Goal: Information Seeking & Learning: Learn about a topic

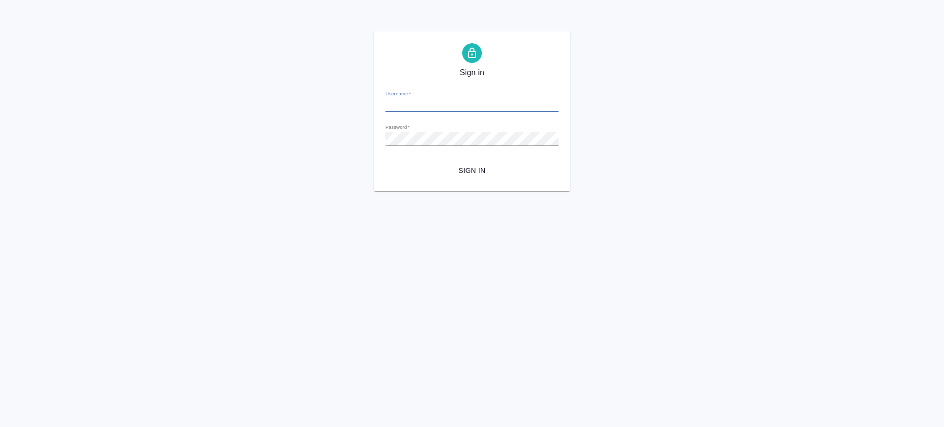
type input "v.saglam@awatera.com"
click at [480, 168] on span "Sign in" at bounding box center [471, 171] width 157 height 12
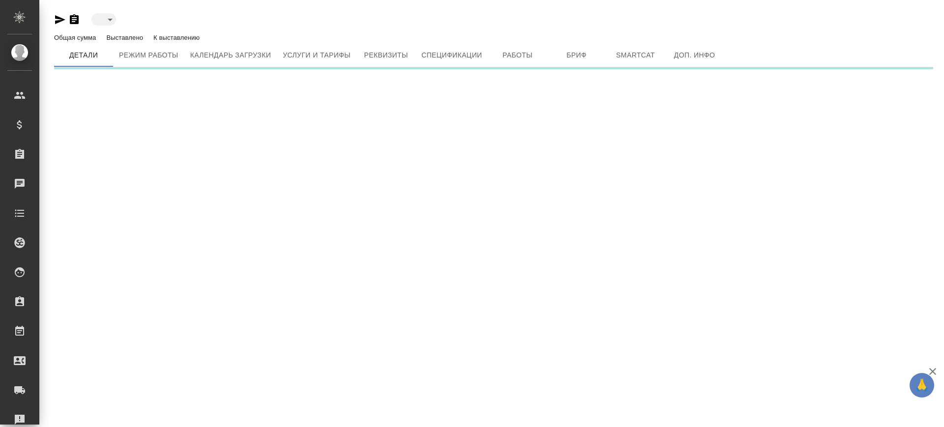
type input "active"
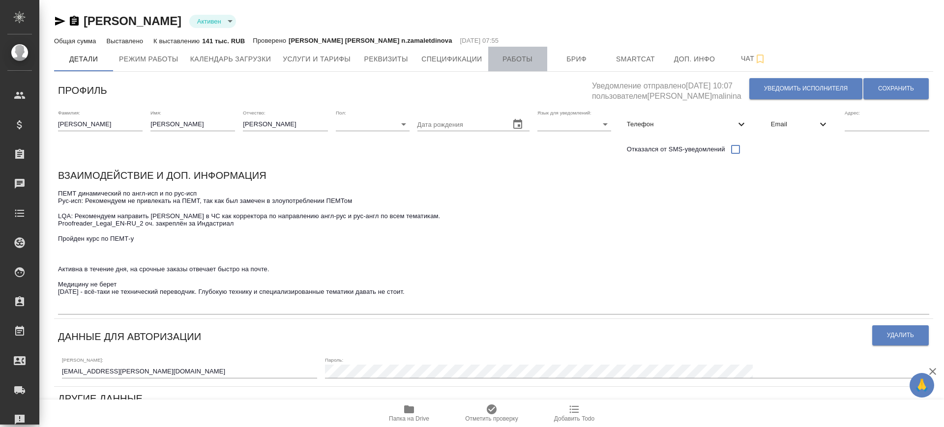
click at [540, 59] on span "Работы" at bounding box center [517, 59] width 47 height 12
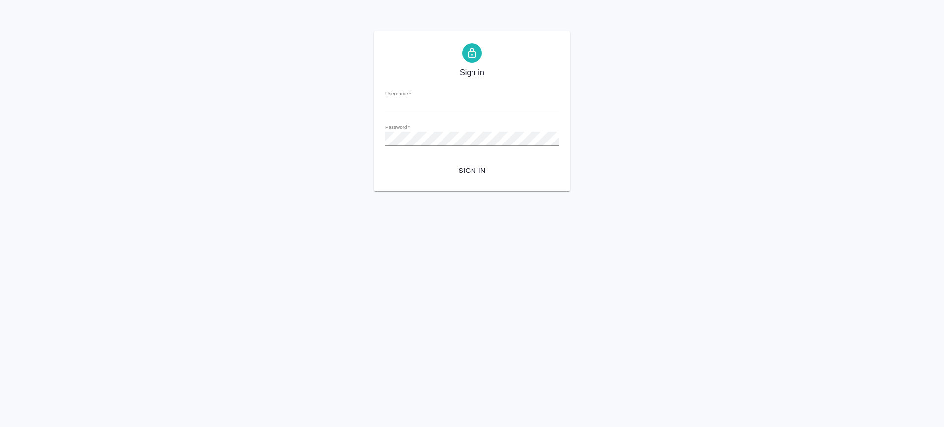
type input "v.saglam@awatera.com"
click at [477, 167] on span "Sign in" at bounding box center [471, 171] width 157 height 12
type input "[PERSON_NAME][EMAIL_ADDRESS][DOMAIN_NAME]"
click at [473, 169] on span "Sign in" at bounding box center [471, 171] width 157 height 12
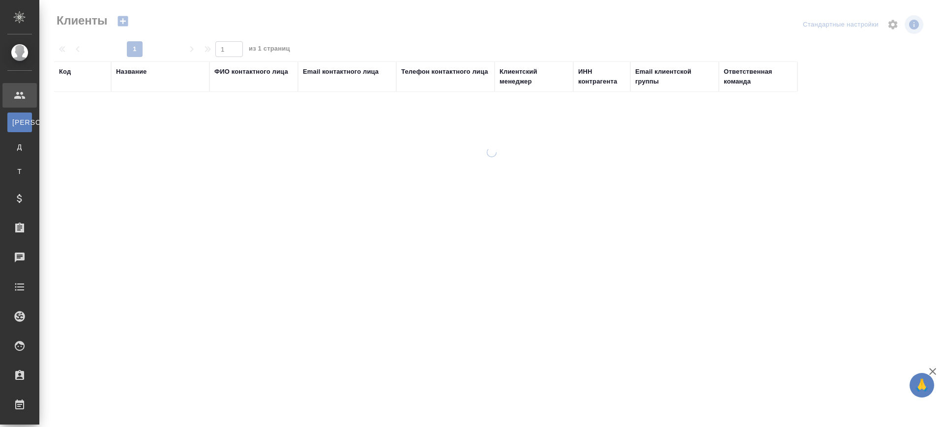
select select "RU"
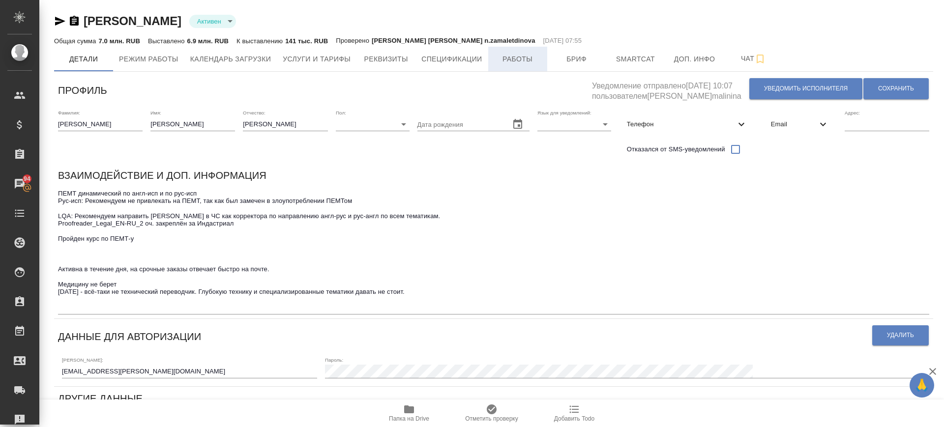
click at [513, 67] on button "Работы" at bounding box center [517, 59] width 59 height 25
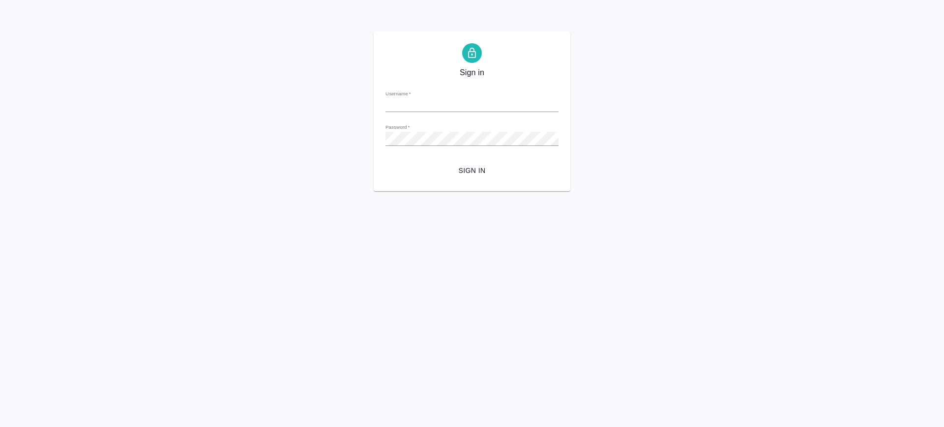
type input "v.saglam@awatera.com"
click at [466, 173] on span "Sign in" at bounding box center [471, 171] width 157 height 12
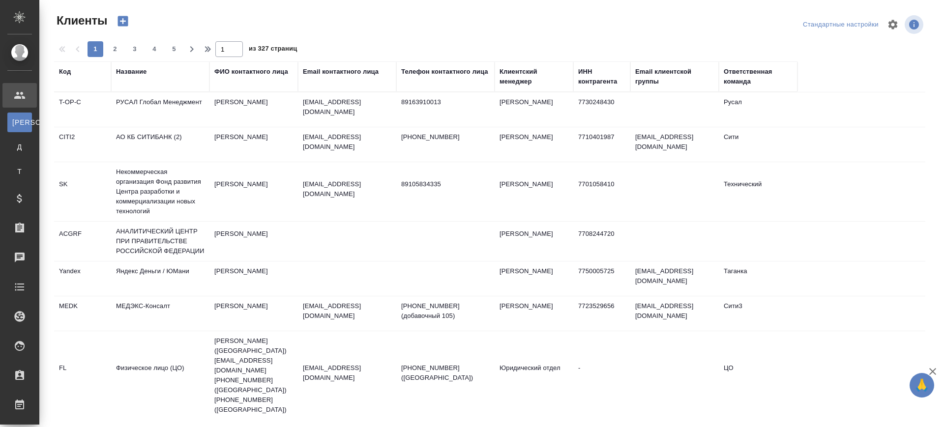
select select "RU"
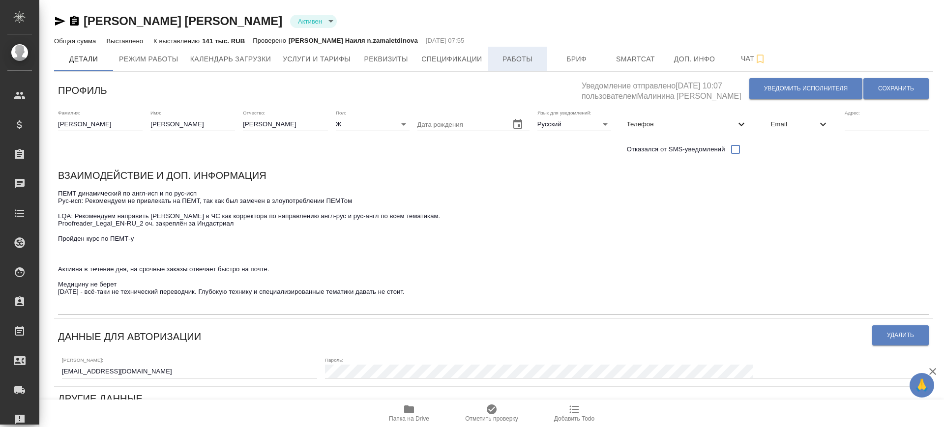
click at [516, 56] on span "Работы" at bounding box center [517, 59] width 47 height 12
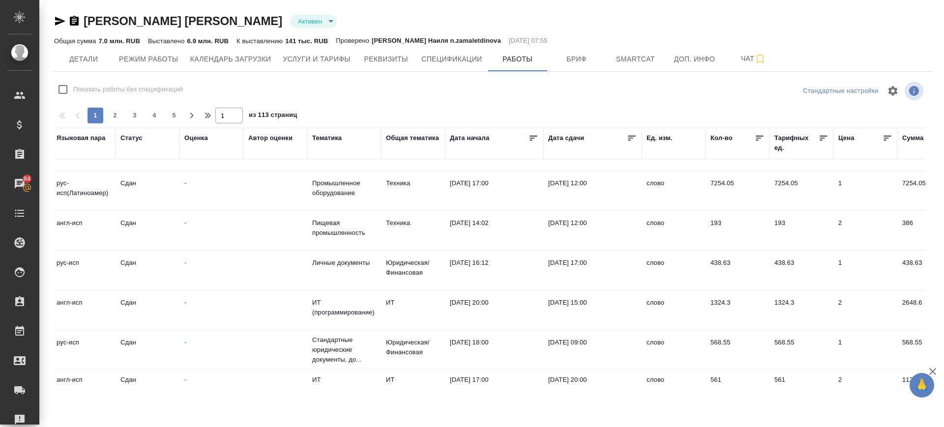
scroll to position [762, 359]
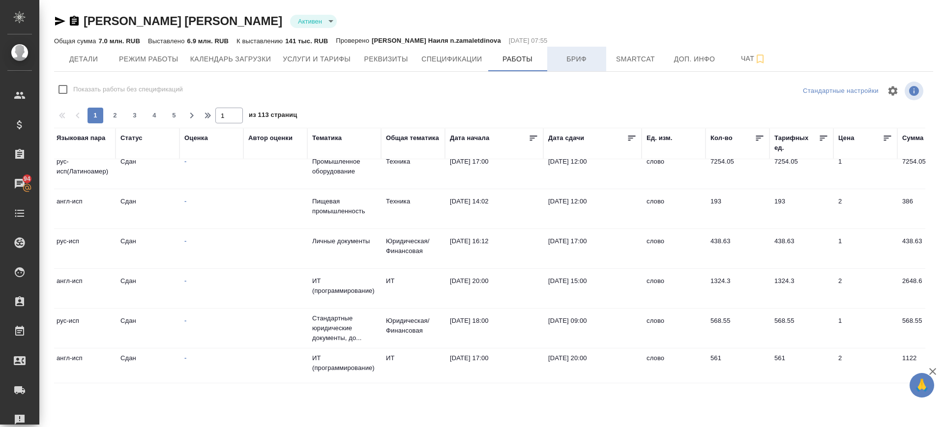
click at [575, 59] on span "Бриф" at bounding box center [576, 59] width 47 height 12
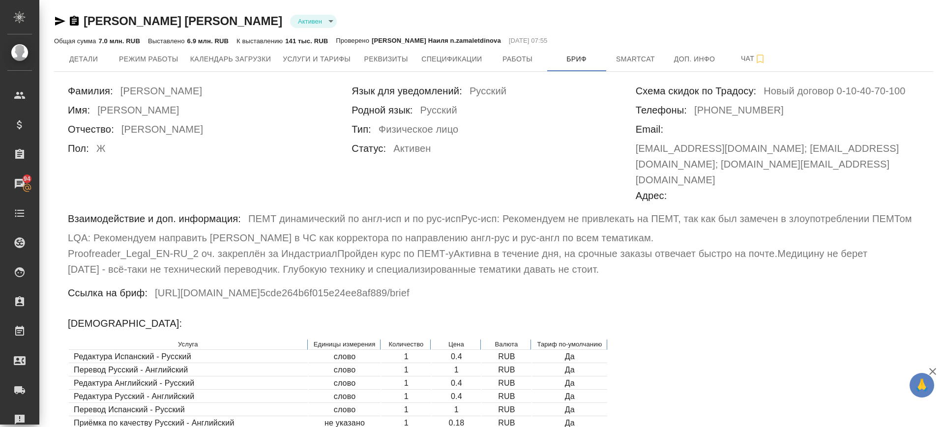
scroll to position [123, 0]
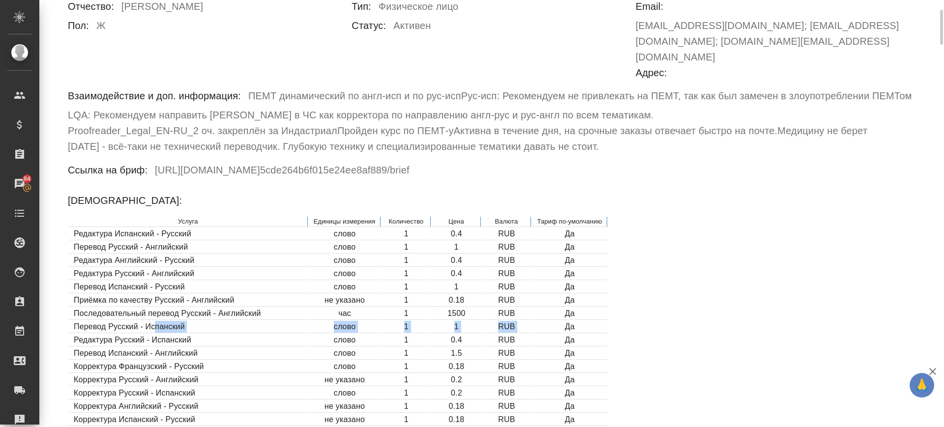
drag, startPoint x: 153, startPoint y: 312, endPoint x: 542, endPoint y: 313, distance: 388.6
click at [542, 321] on tr "Перевод Русский - Испанский слово 1 1 RUB Да" at bounding box center [338, 327] width 539 height 12
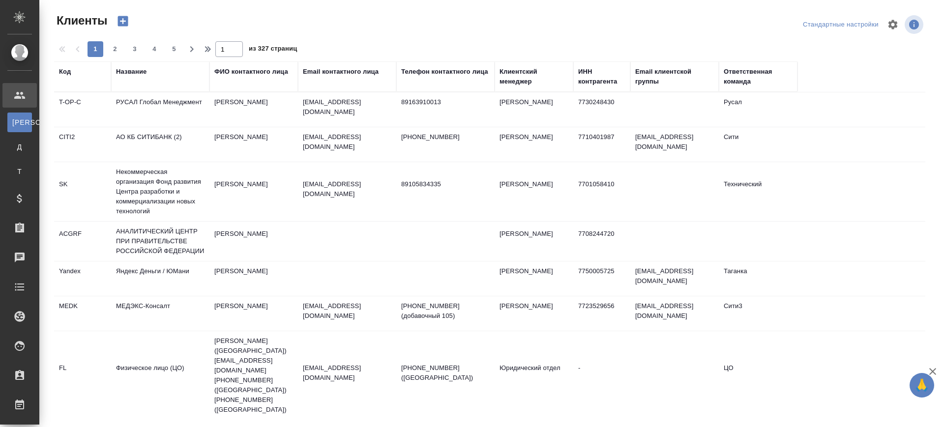
select select "RU"
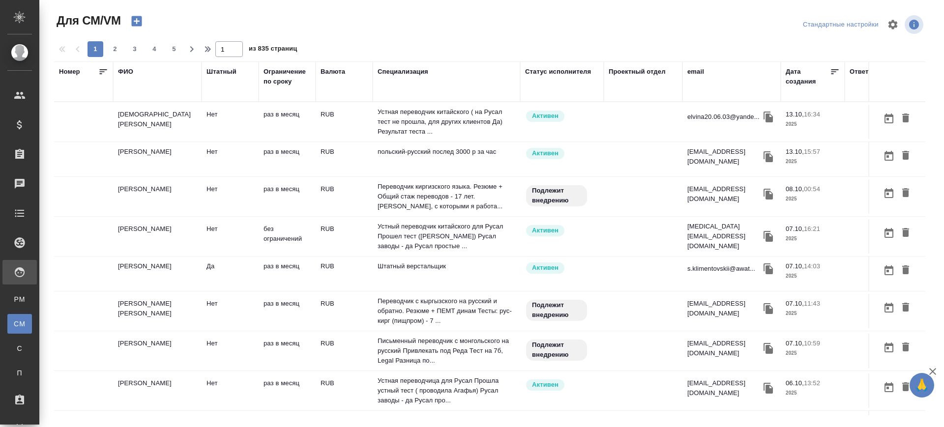
click at [702, 74] on div "email" at bounding box center [696, 72] width 17 height 10
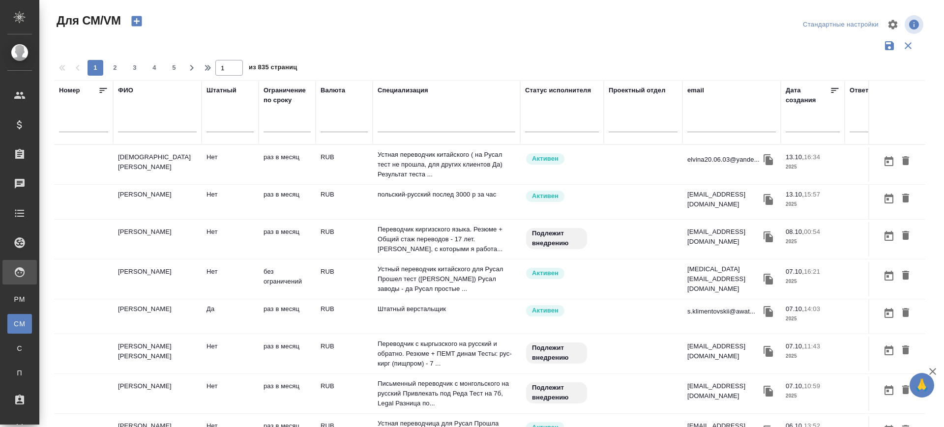
click at [698, 127] on input "text" at bounding box center [732, 126] width 89 height 12
click at [696, 125] on input "text" at bounding box center [732, 126] width 89 height 12
paste input "llizaveta958@gmail.com"
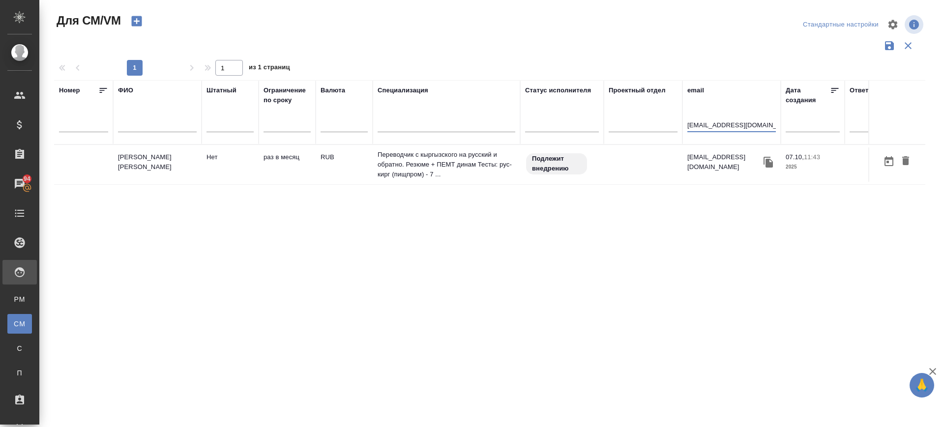
type input "llizaveta958@gmail.com"
click at [160, 162] on td "Галбаева Гулиза" at bounding box center [157, 165] width 89 height 34
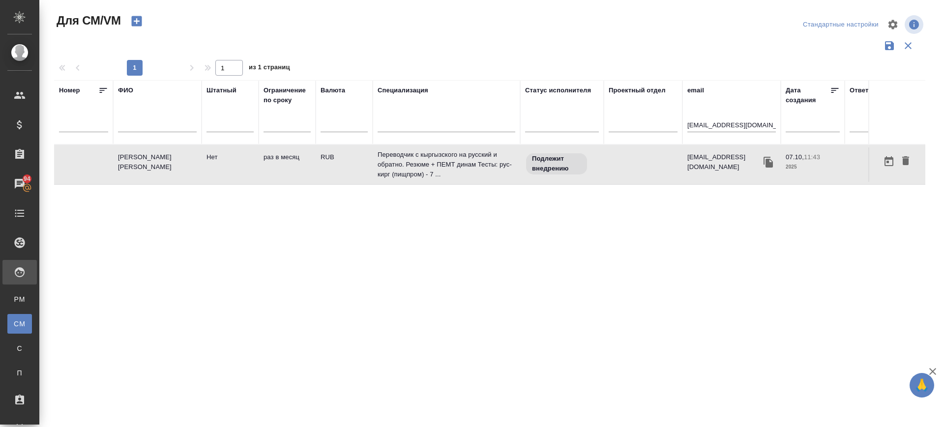
click at [160, 162] on td "Галбаева Гулиза" at bounding box center [157, 165] width 89 height 34
click at [15, 298] on div "Для PM/LQA" at bounding box center [7, 300] width 15 height 10
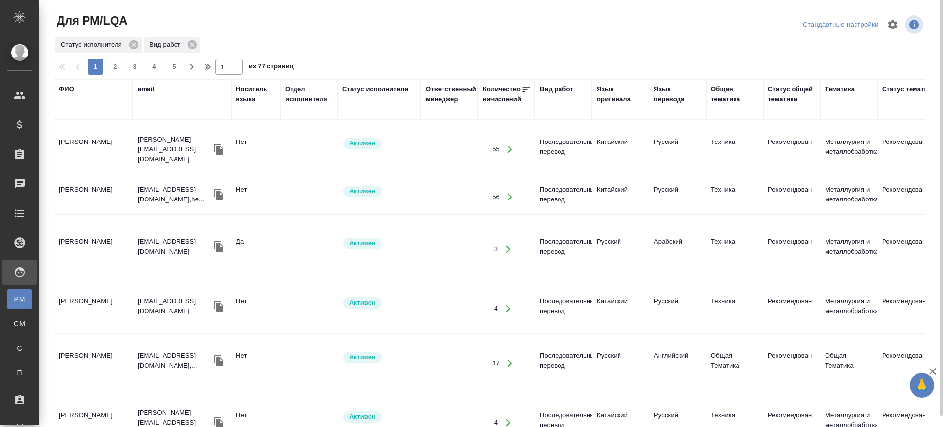
click at [606, 92] on div "Язык оригинала" at bounding box center [620, 95] width 47 height 20
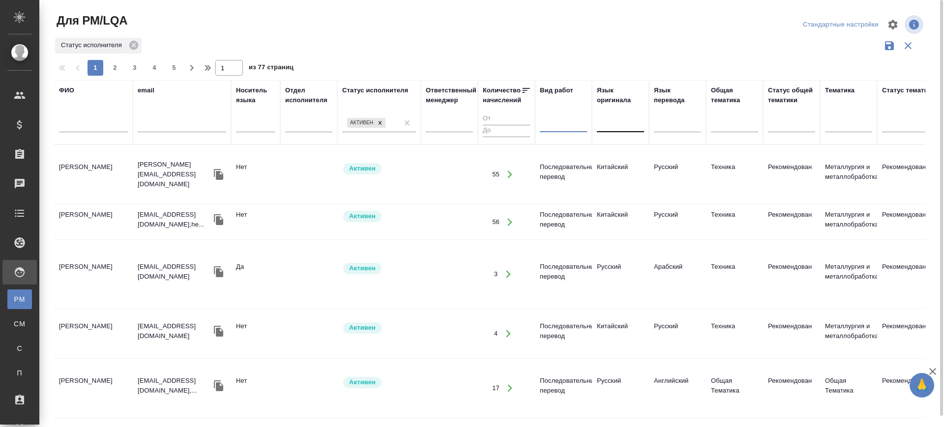
click at [615, 128] on div at bounding box center [620, 123] width 47 height 14
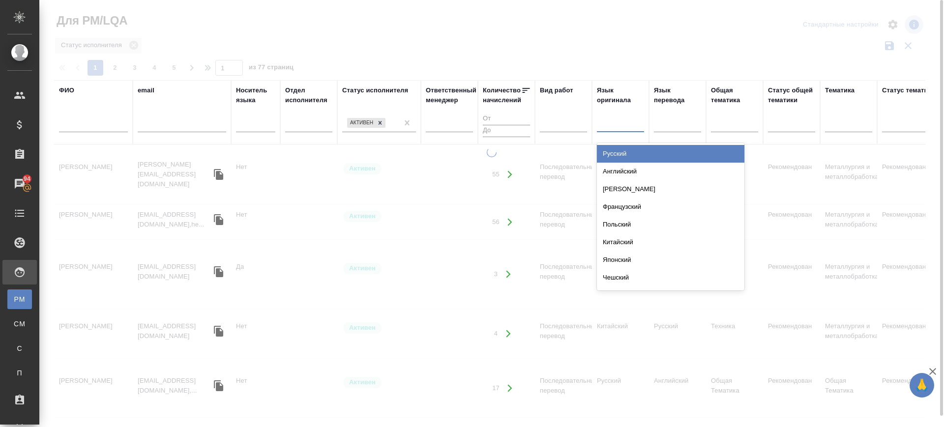
click at [616, 153] on div "Русский" at bounding box center [671, 154] width 148 height 18
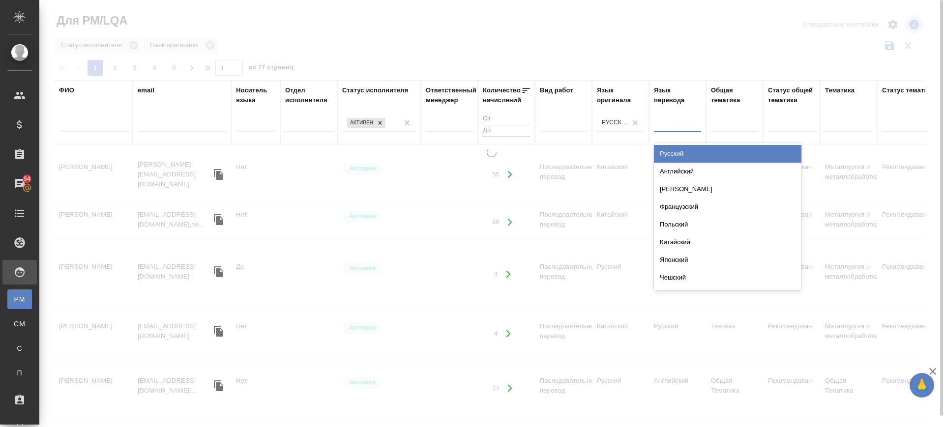
click at [678, 124] on div at bounding box center [677, 123] width 47 height 14
type input "кирг"
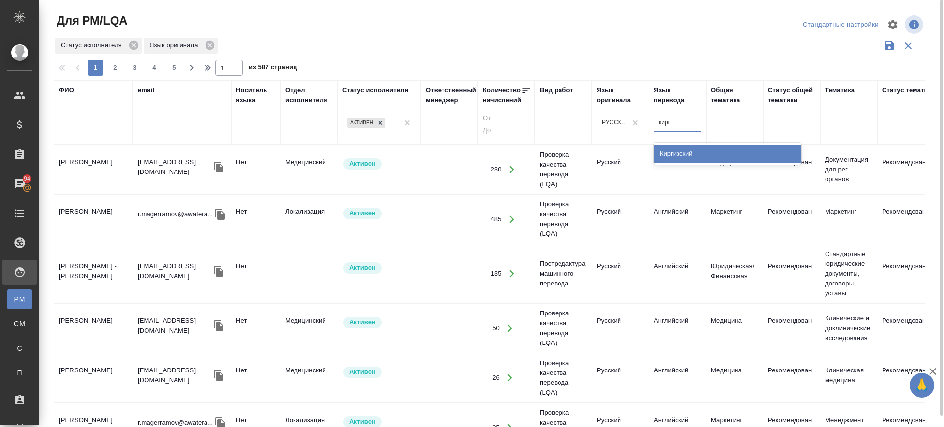
click at [679, 154] on div "Киргизский" at bounding box center [728, 154] width 148 height 18
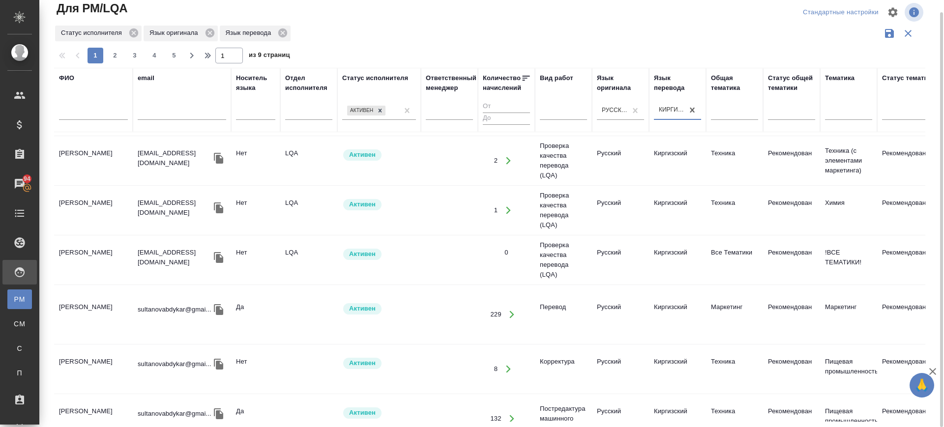
scroll to position [61, 0]
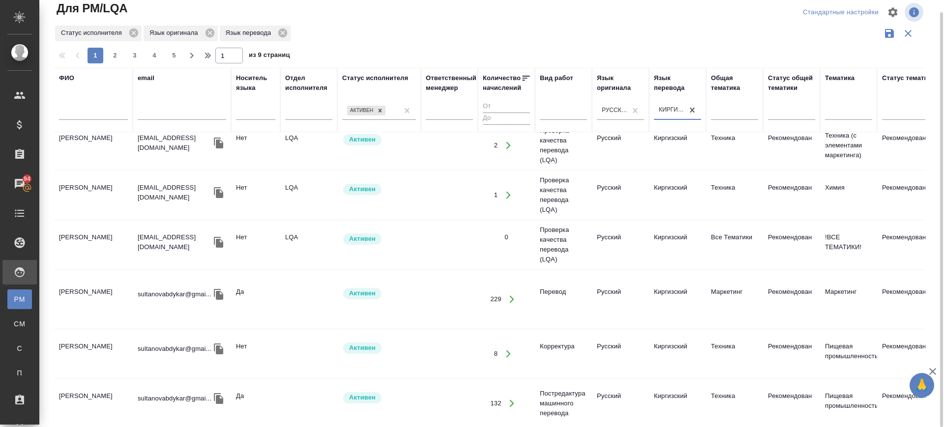
click at [105, 304] on td "Султанов Абдыкар Мурзахалилович" at bounding box center [93, 299] width 79 height 34
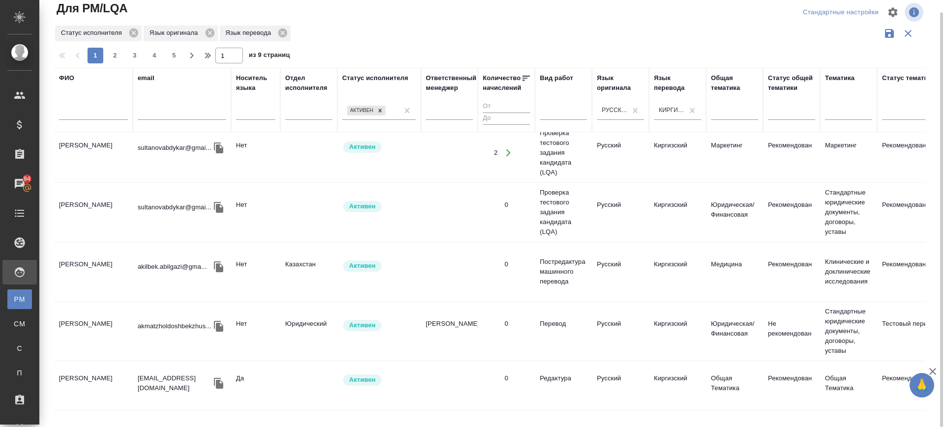
scroll to position [369, 0]
click at [79, 268] on td "Абилгазы Акылбек Коруглыбекович" at bounding box center [93, 270] width 79 height 34
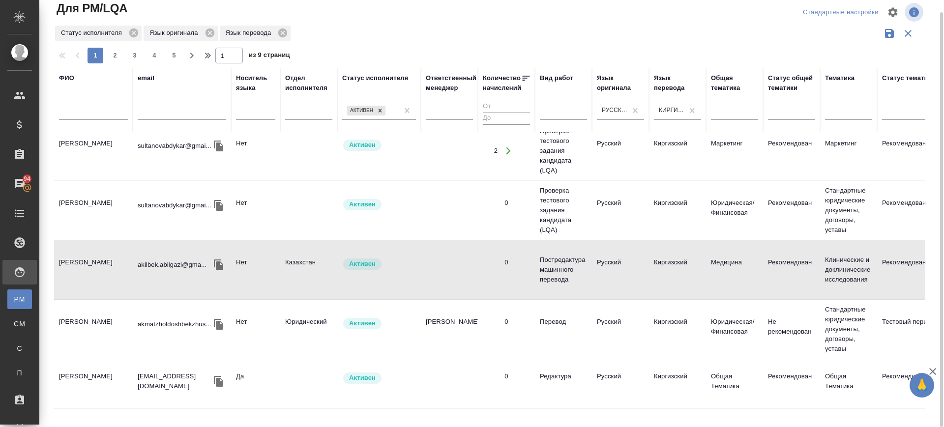
scroll to position [492, 0]
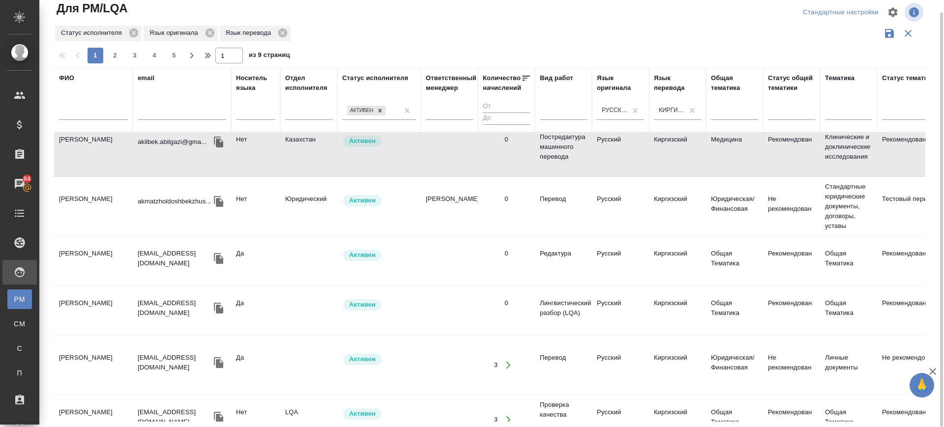
click at [85, 255] on td "Далилов Эдил Далилович" at bounding box center [93, 261] width 79 height 34
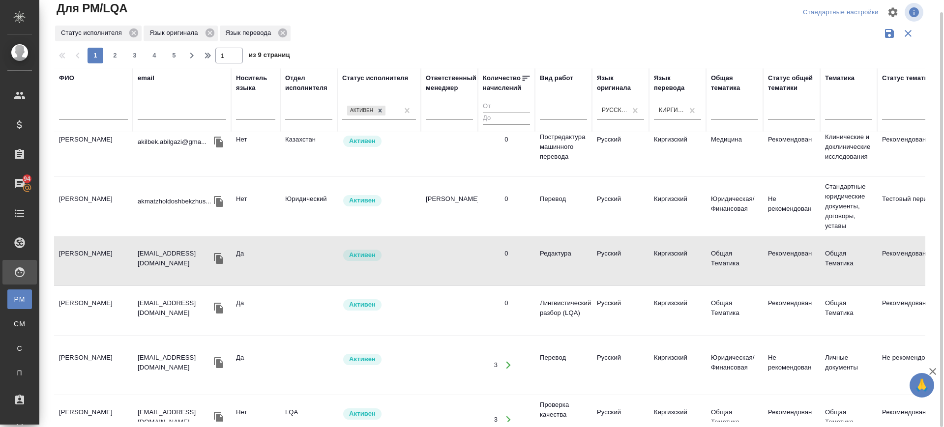
scroll to position [553, 0]
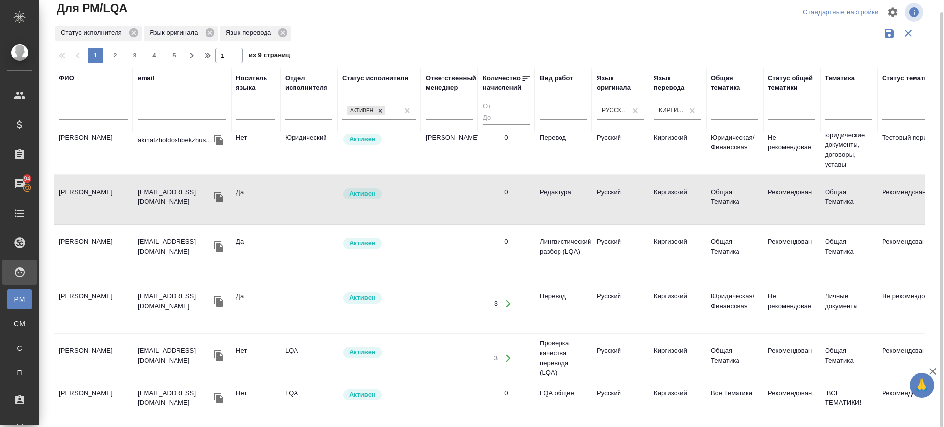
click at [91, 302] on td "Аширова Алтынай" at bounding box center [93, 304] width 79 height 34
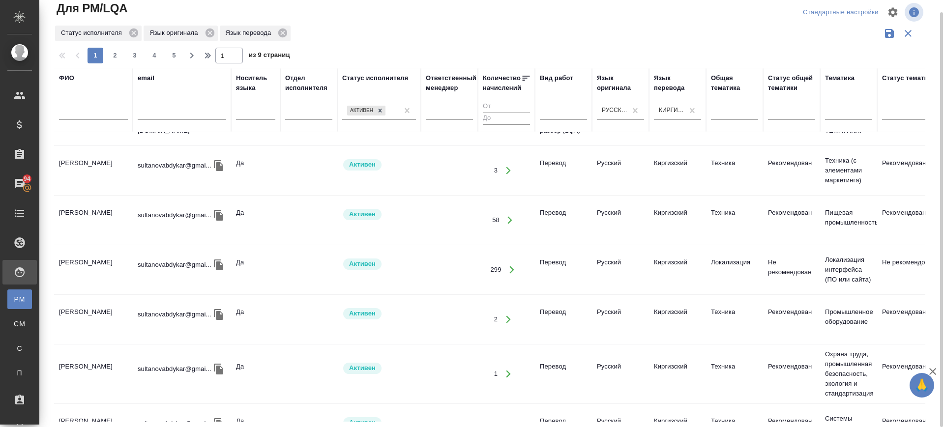
scroll to position [992, 0]
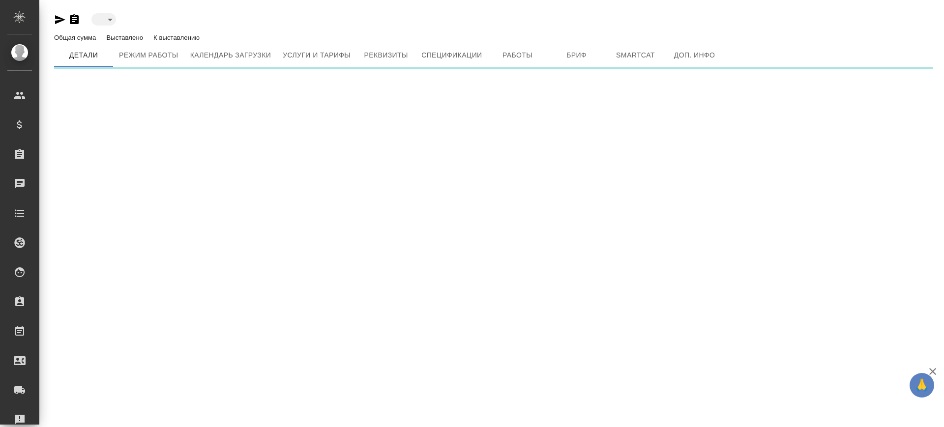
type input "toBeImplemented"
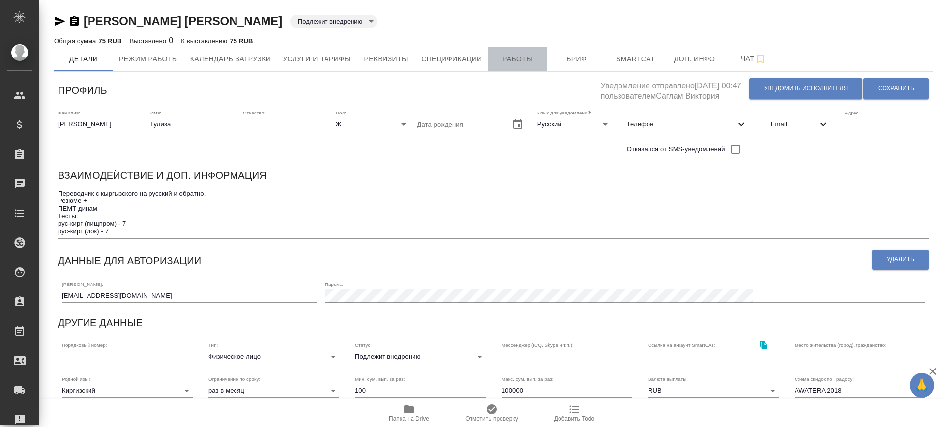
click at [516, 60] on span "Работы" at bounding box center [517, 59] width 47 height 12
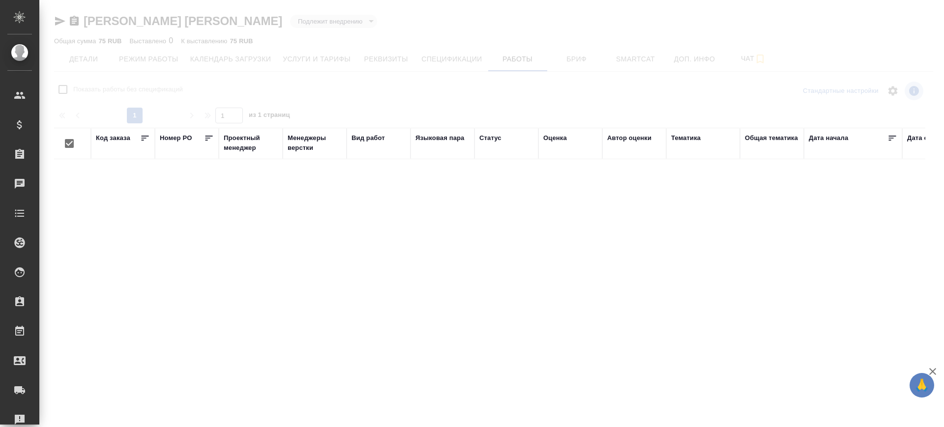
checkbox input "false"
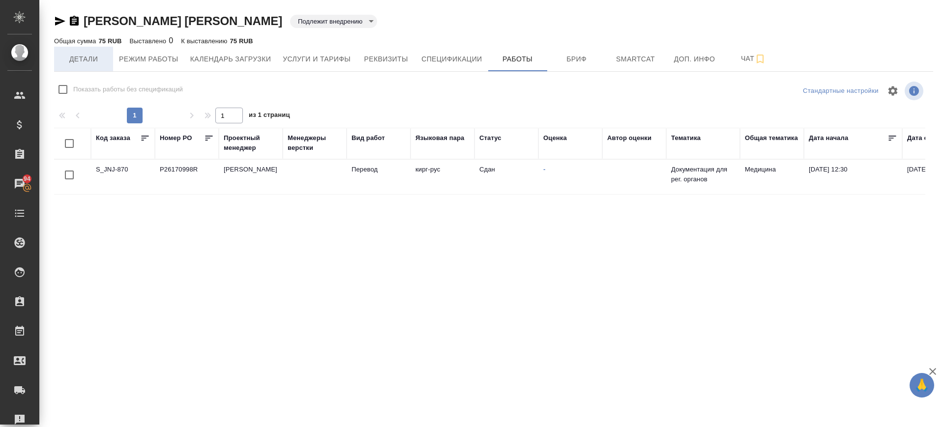
click at [81, 59] on span "Детали" at bounding box center [83, 59] width 47 height 12
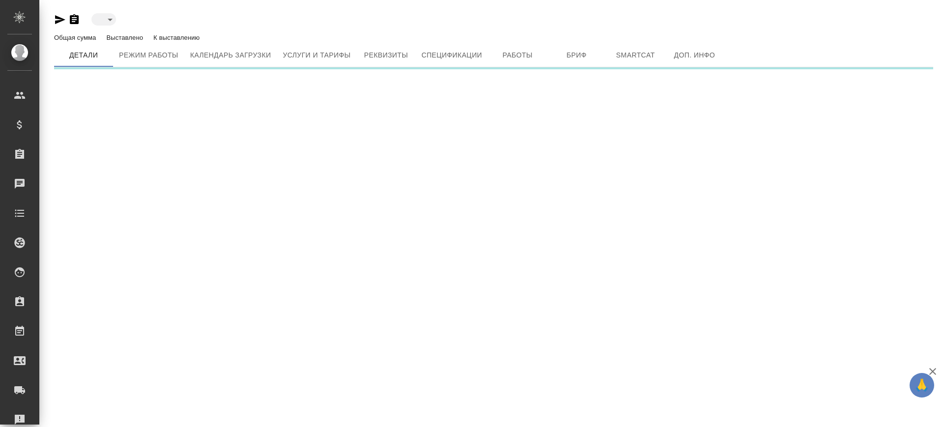
type input "active"
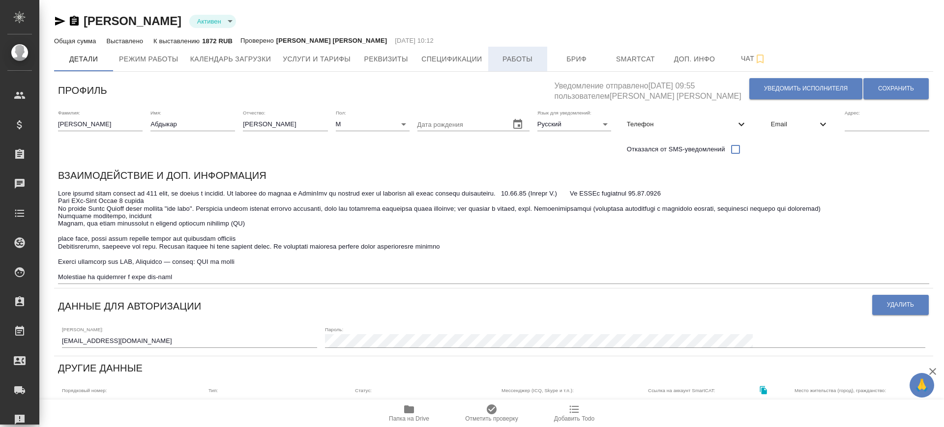
click at [516, 57] on span "Работы" at bounding box center [517, 59] width 47 height 12
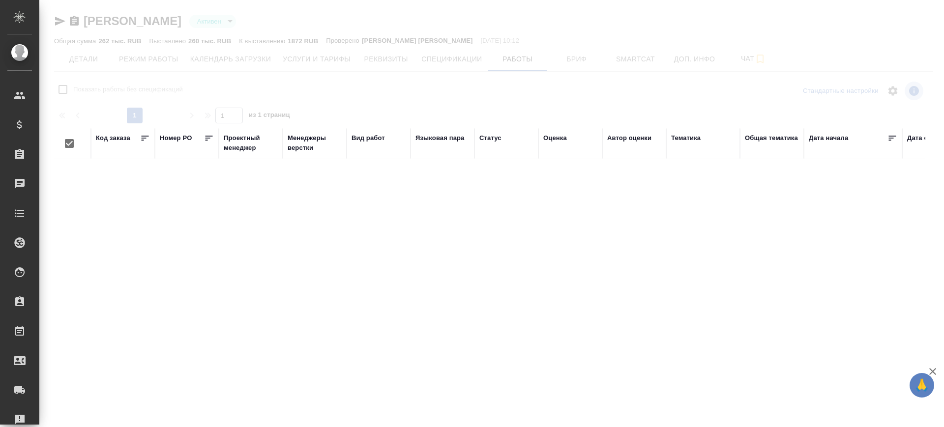
checkbox input "false"
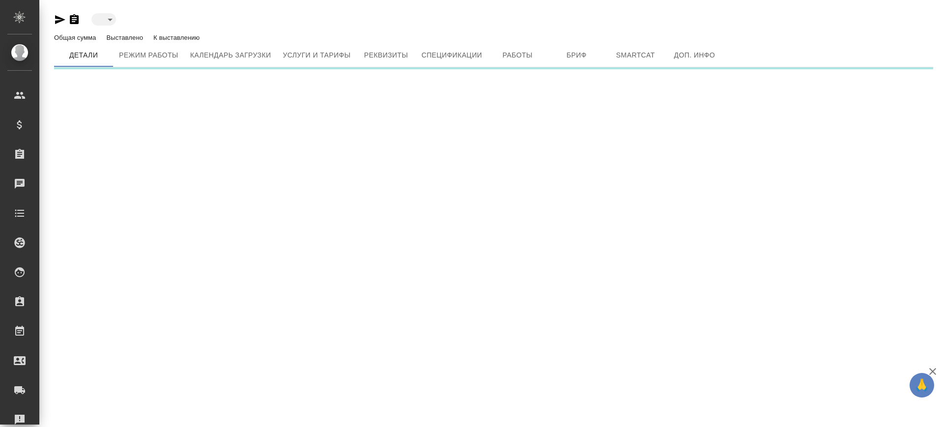
type input "active"
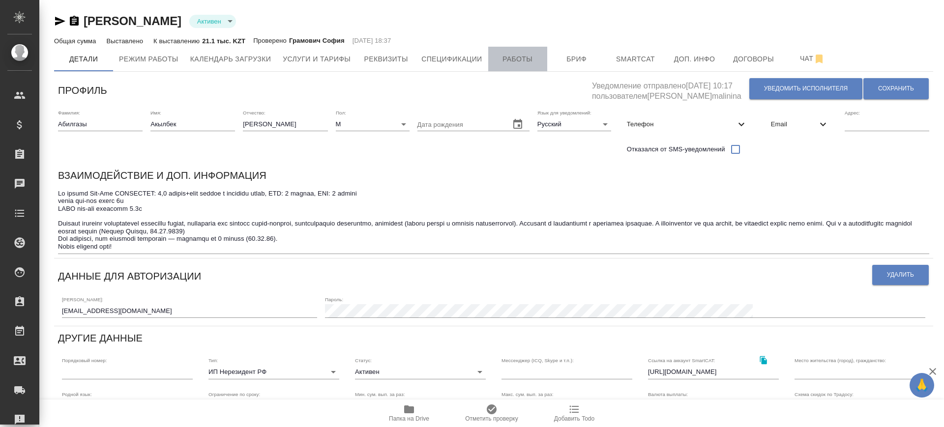
click at [534, 59] on span "Работы" at bounding box center [517, 59] width 47 height 12
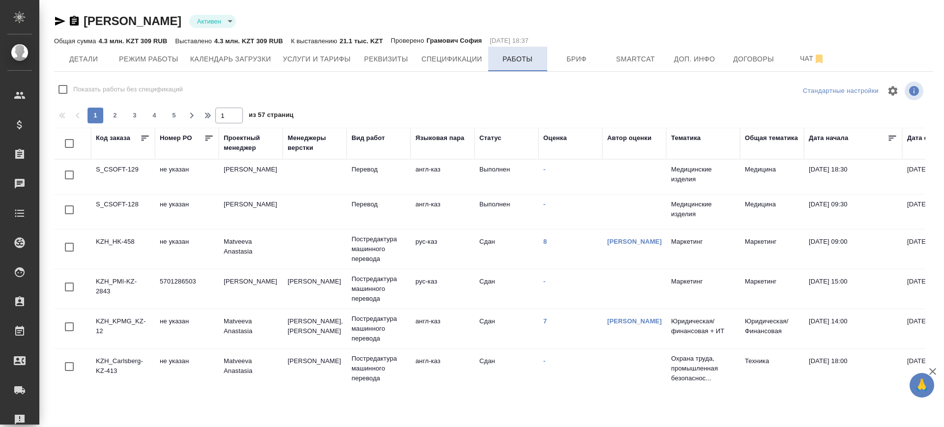
checkbox input "false"
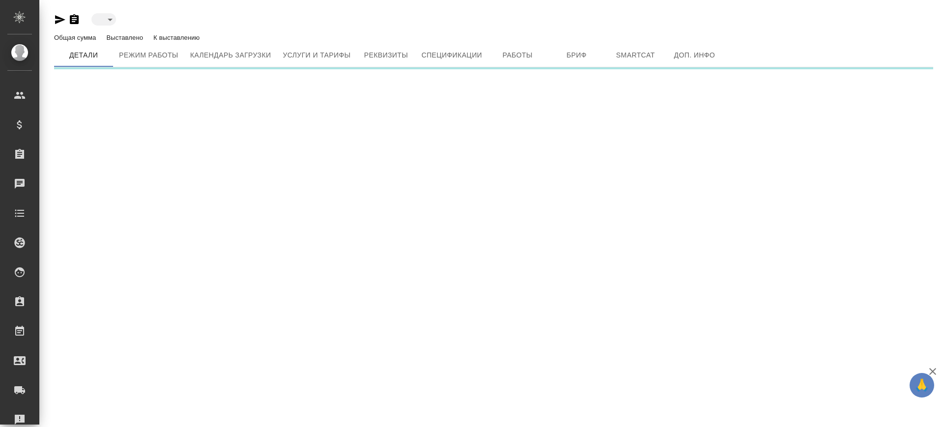
type input "active"
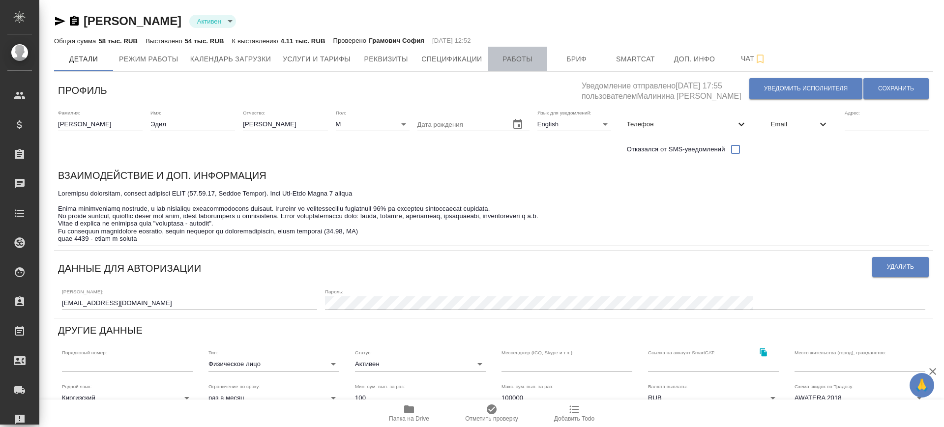
click at [519, 64] on span "Работы" at bounding box center [517, 59] width 47 height 12
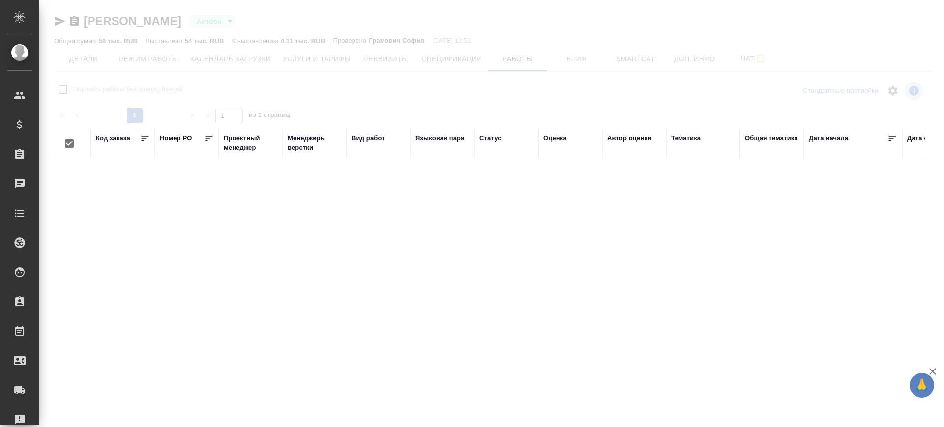
checkbox input "false"
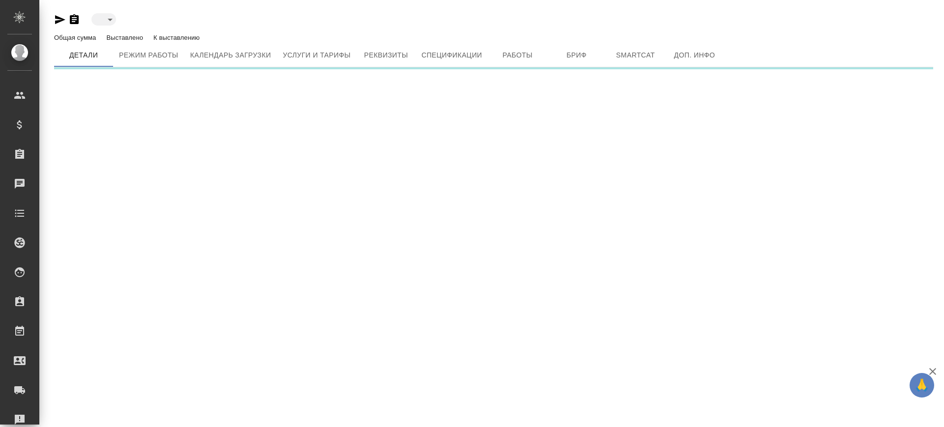
type input "active"
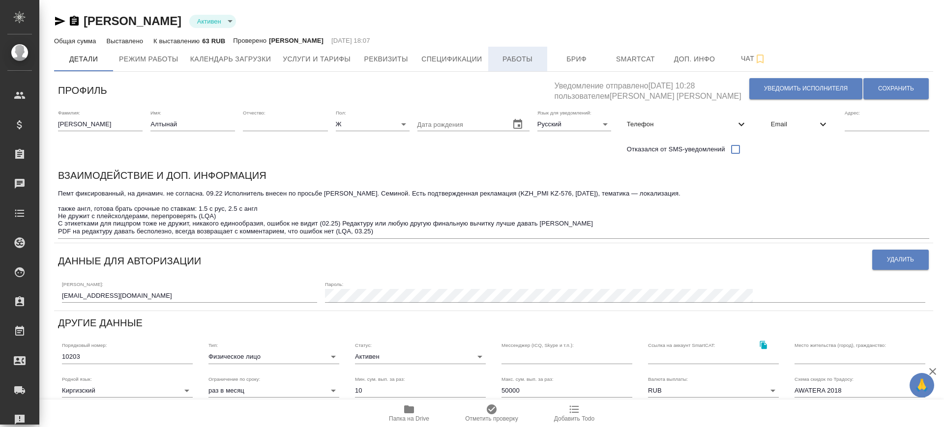
click at [514, 65] on button "Работы" at bounding box center [517, 59] width 59 height 25
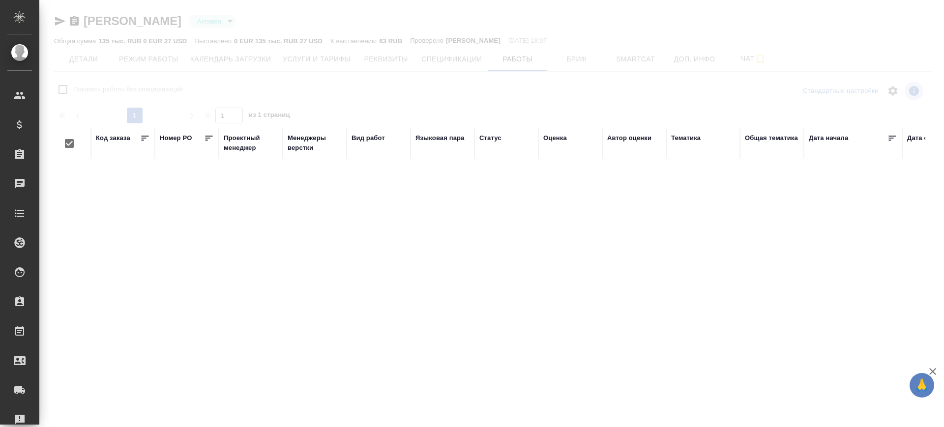
checkbox input "false"
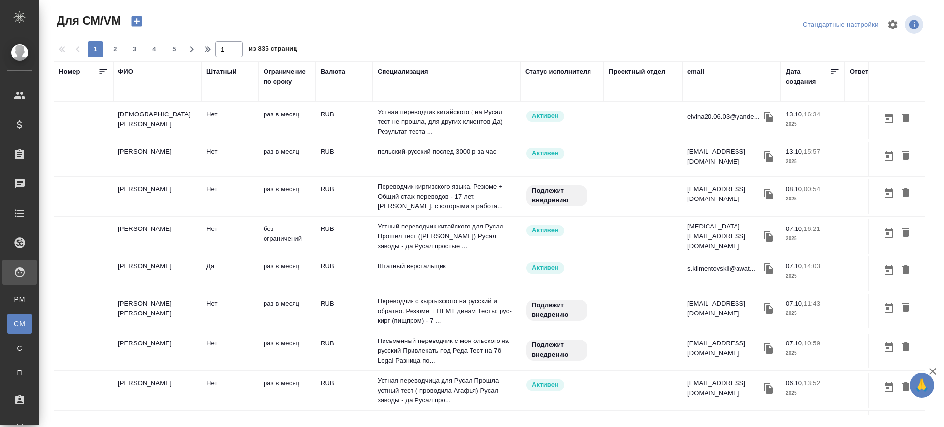
click at [702, 69] on div "email" at bounding box center [696, 72] width 17 height 10
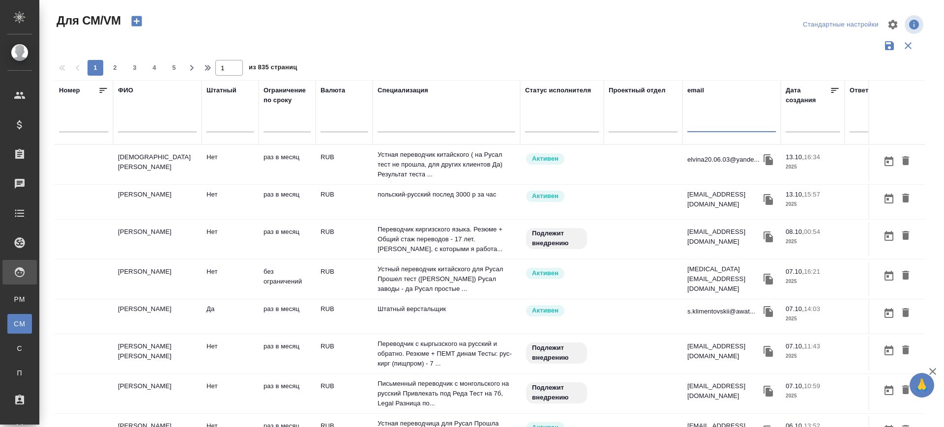
click at [698, 125] on input "text" at bounding box center [732, 126] width 89 height 12
paste input "d.gureva@gmail.com>"
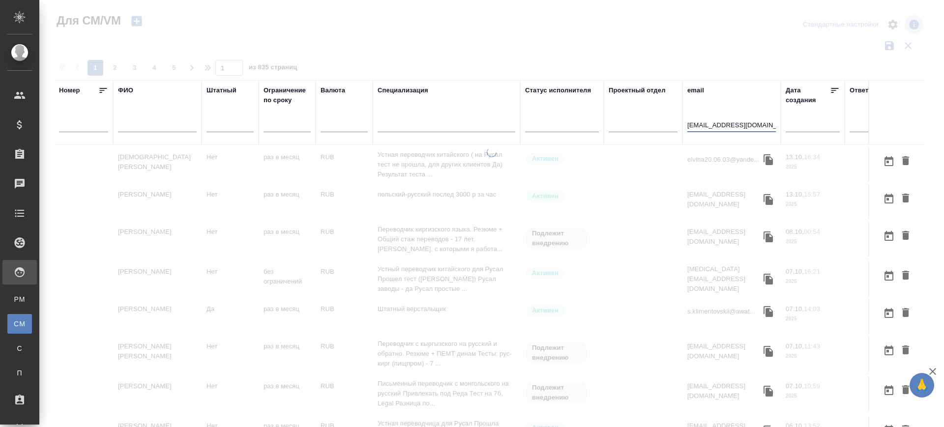
type input "d.gureva@gmail.com"
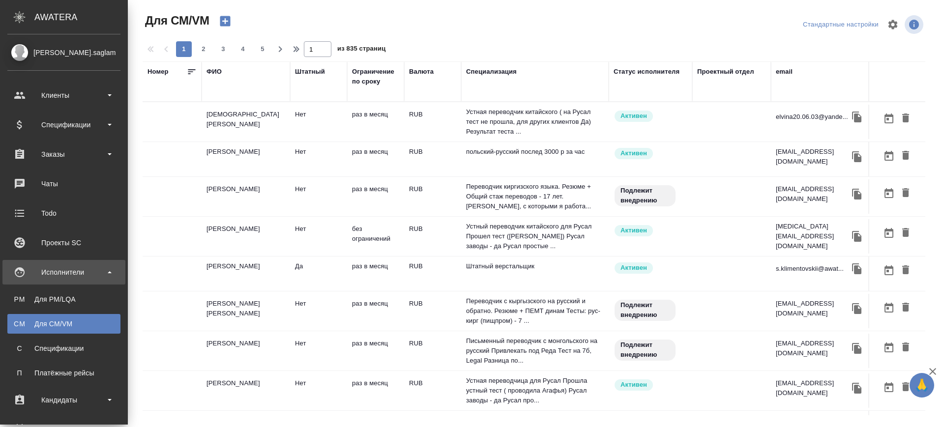
click at [30, 300] on div "Для PM/LQA" at bounding box center [63, 300] width 103 height 10
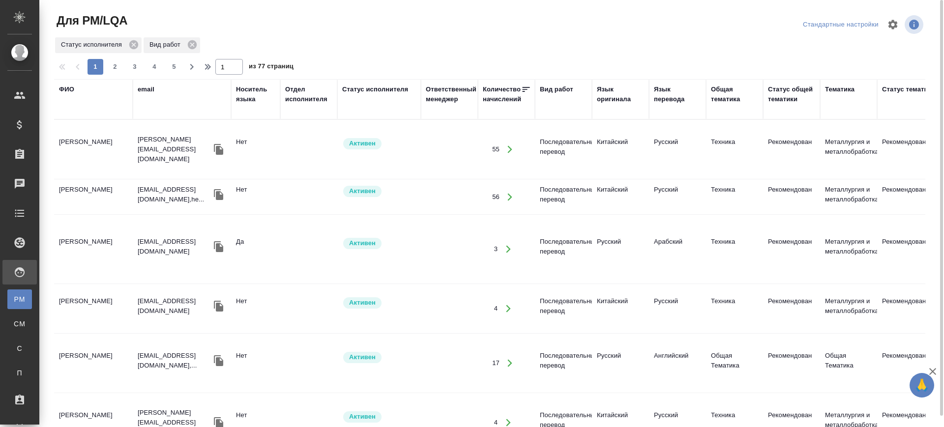
click at [616, 97] on div "Язык оригинала" at bounding box center [620, 95] width 47 height 20
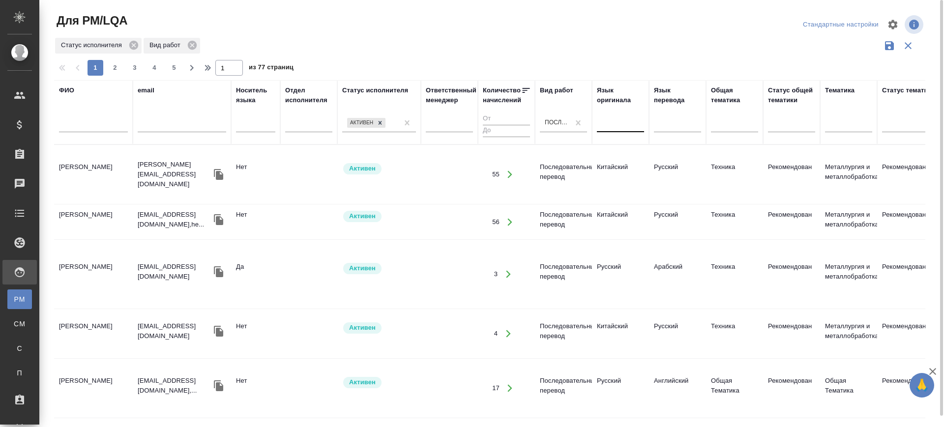
click at [611, 123] on div at bounding box center [620, 123] width 47 height 14
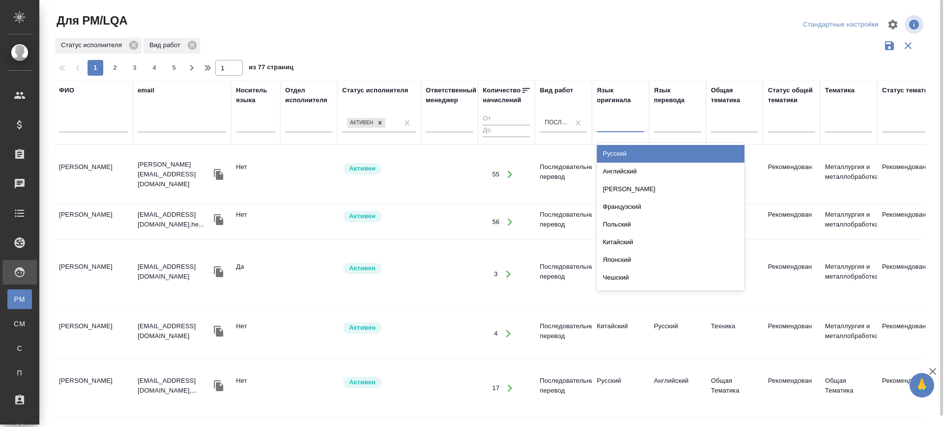
click at [605, 156] on div "Русский" at bounding box center [671, 154] width 148 height 18
click at [695, 124] on div at bounding box center [677, 123] width 47 height 14
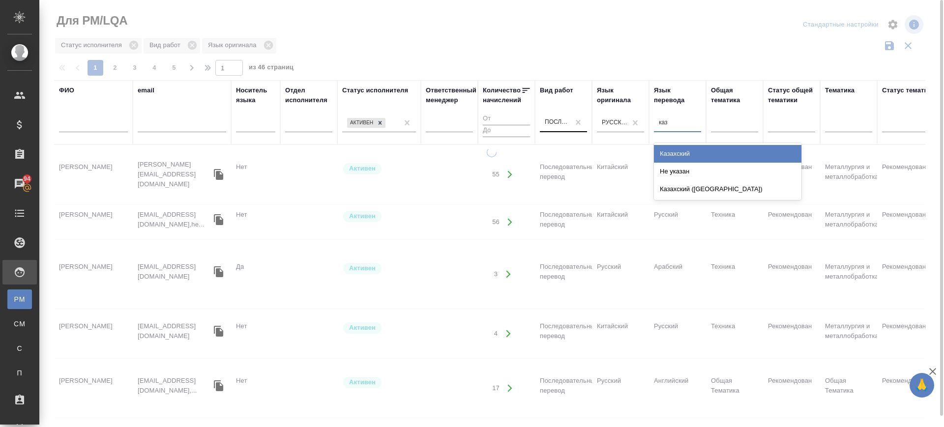
type input "каза"
click at [670, 152] on div "Казахский" at bounding box center [728, 154] width 148 height 18
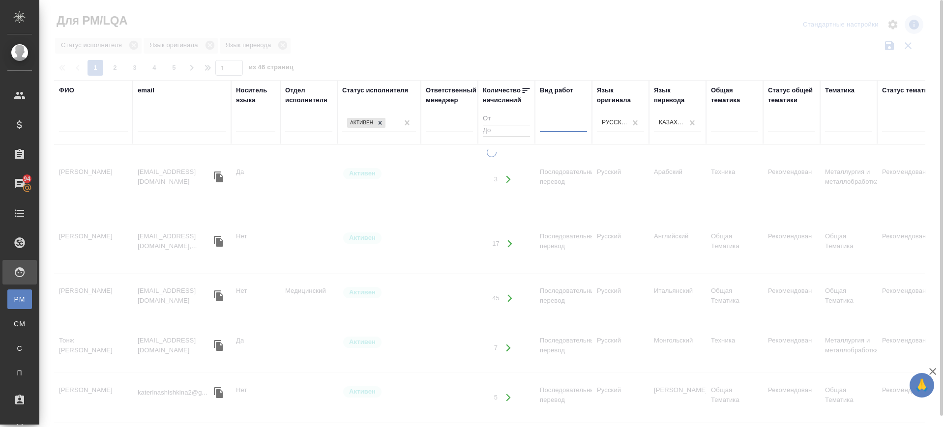
click at [566, 125] on div at bounding box center [563, 123] width 47 height 14
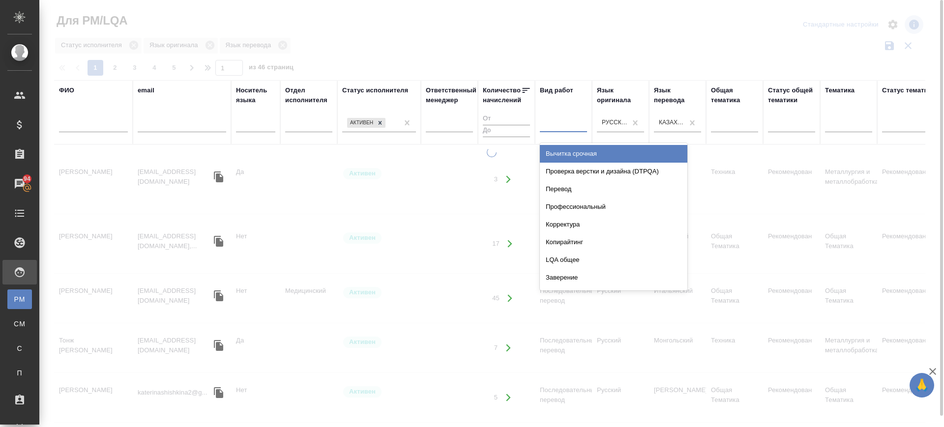
click at [564, 187] on div "Перевод" at bounding box center [614, 190] width 148 height 18
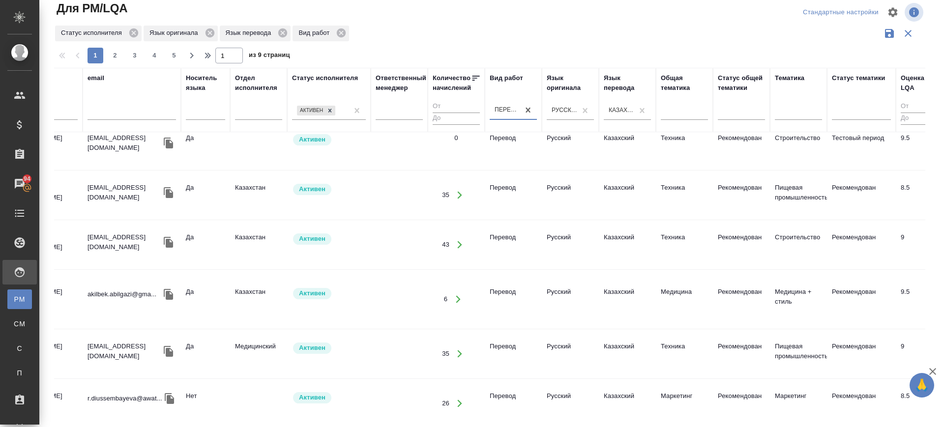
scroll to position [61, 42]
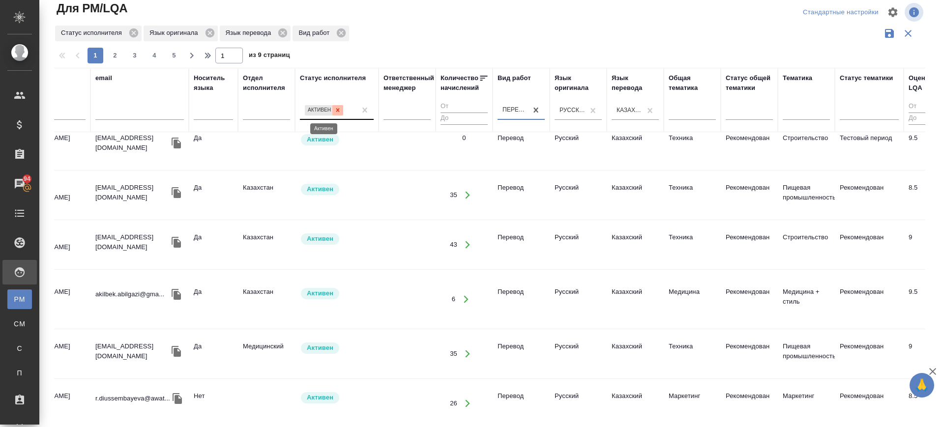
drag, startPoint x: 340, startPoint y: 109, endPoint x: 326, endPoint y: 110, distance: 14.8
click at [339, 109] on icon at bounding box center [337, 110] width 7 height 7
click at [326, 110] on div "Активен" at bounding box center [328, 110] width 56 height 14
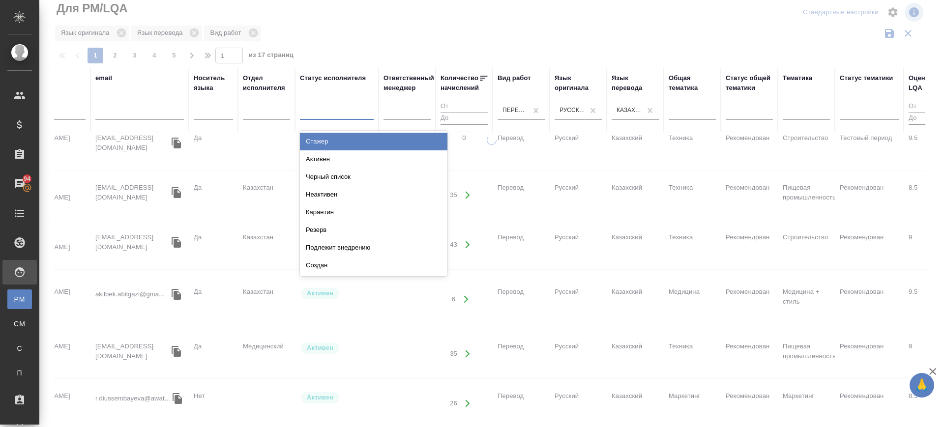
click at [348, 245] on div "Подлежит внедрению" at bounding box center [374, 248] width 148 height 18
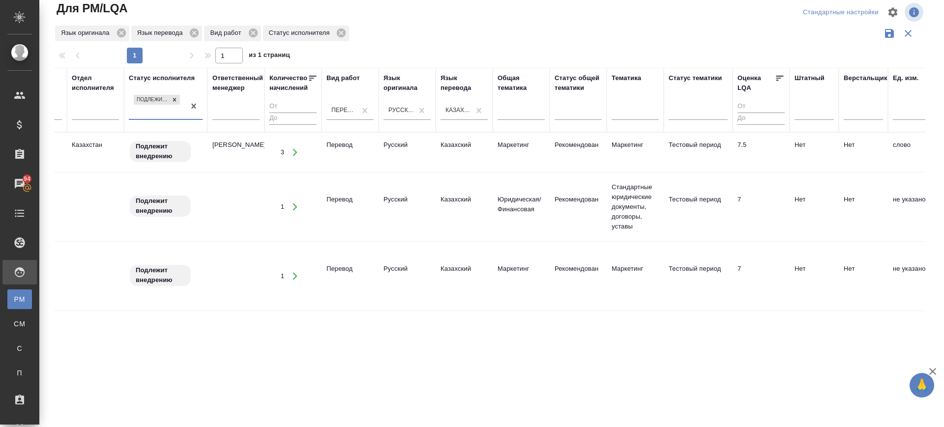
scroll to position [0, 0]
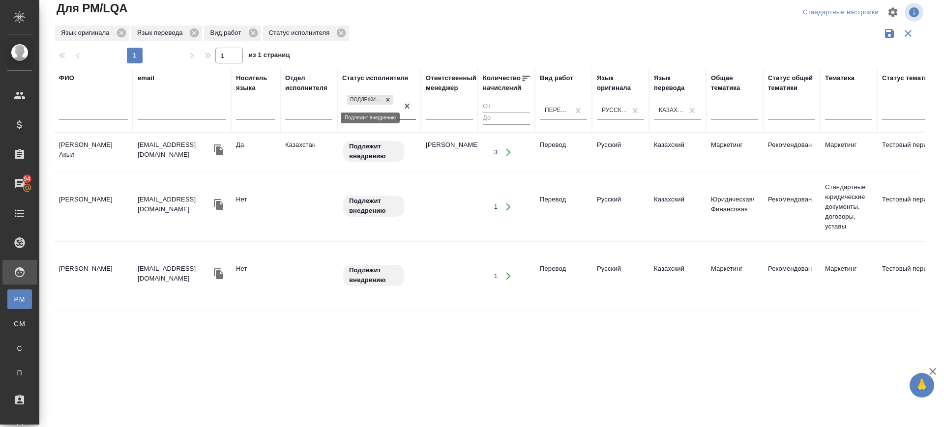
click at [389, 97] on icon at bounding box center [388, 99] width 7 height 7
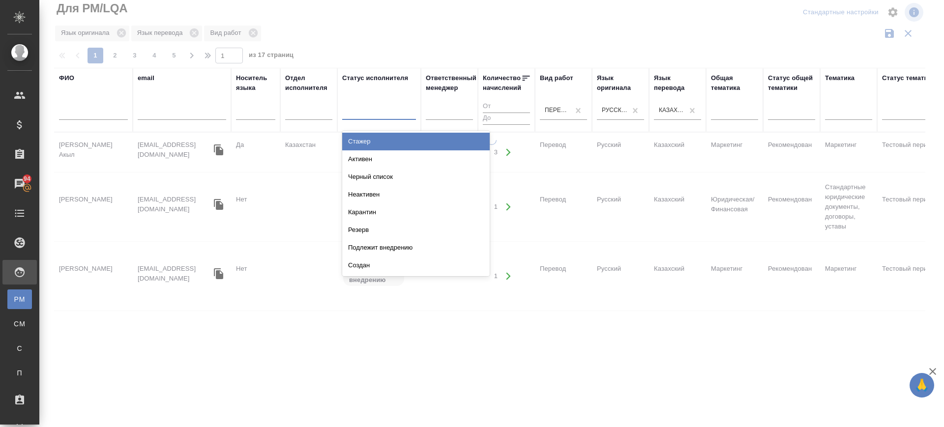
click at [377, 109] on div at bounding box center [379, 110] width 74 height 14
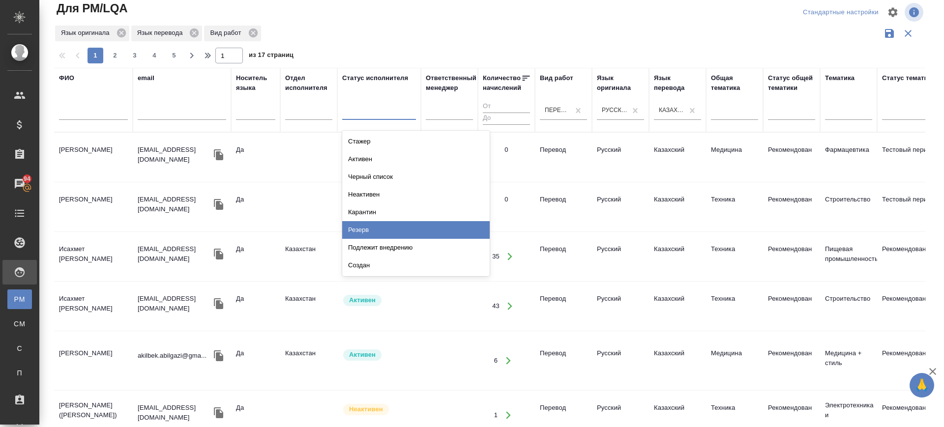
click at [374, 228] on div "Резерв" at bounding box center [416, 230] width 148 height 18
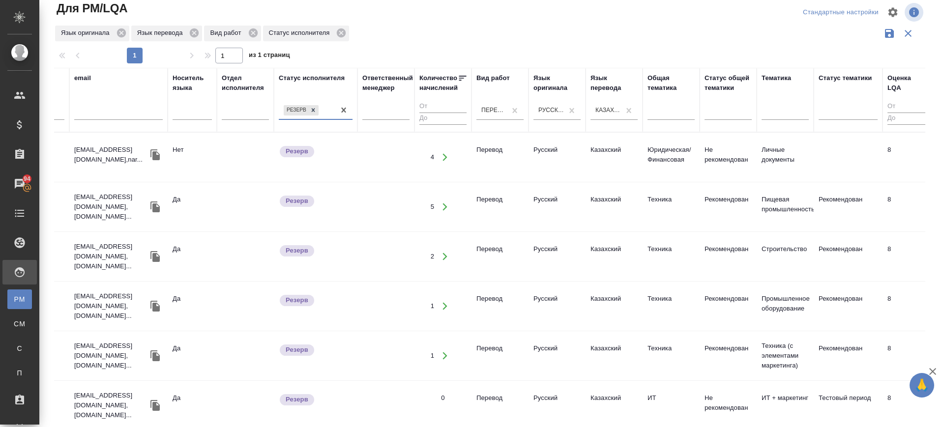
scroll to position [0, 54]
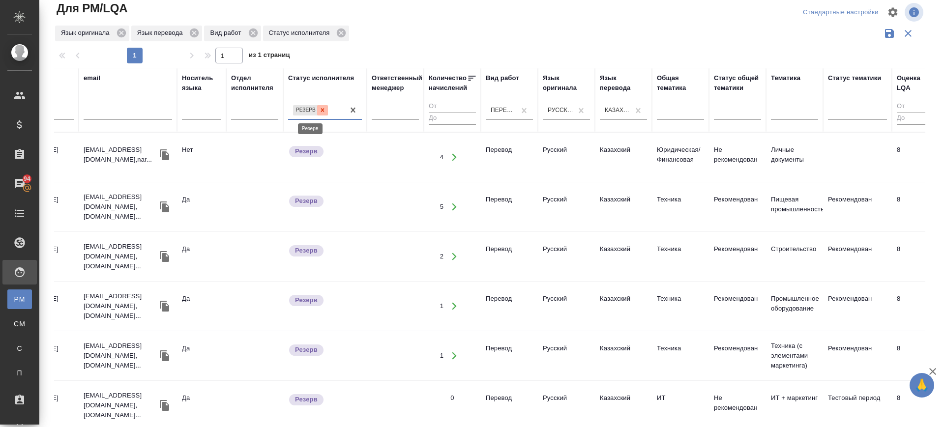
click at [324, 107] on icon at bounding box center [322, 110] width 7 height 7
click at [324, 106] on div "Резерв" at bounding box center [316, 110] width 56 height 14
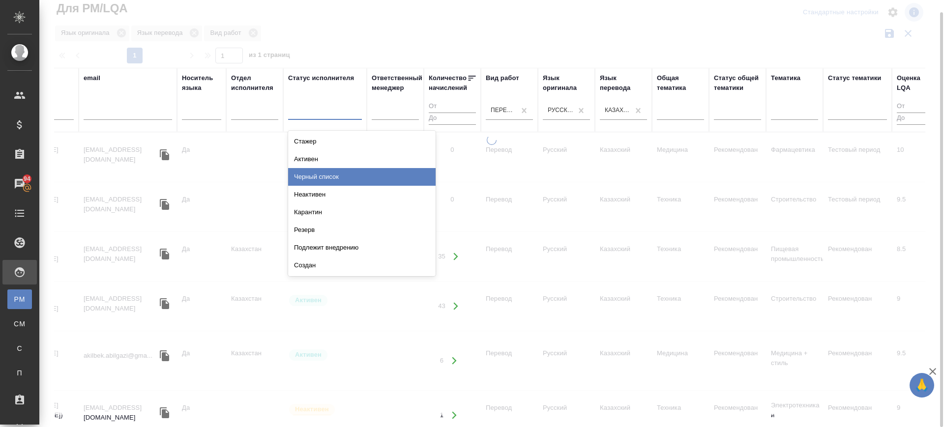
click at [304, 156] on div "Активен" at bounding box center [362, 160] width 148 height 18
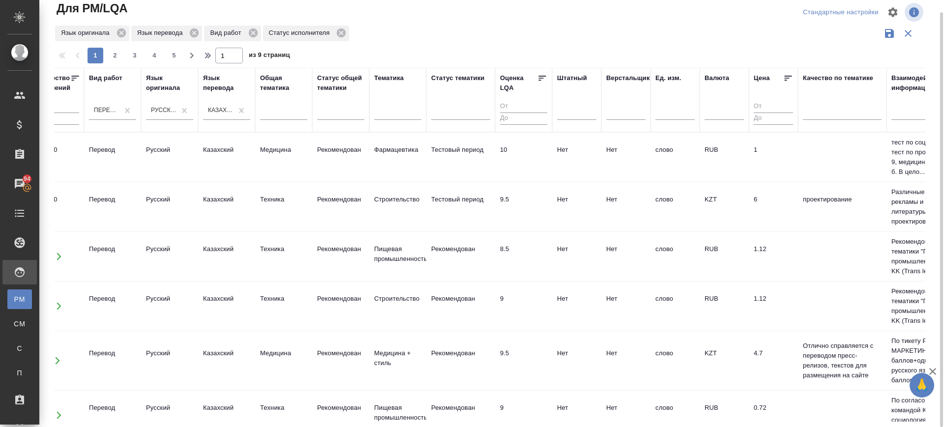
scroll to position [0, 572]
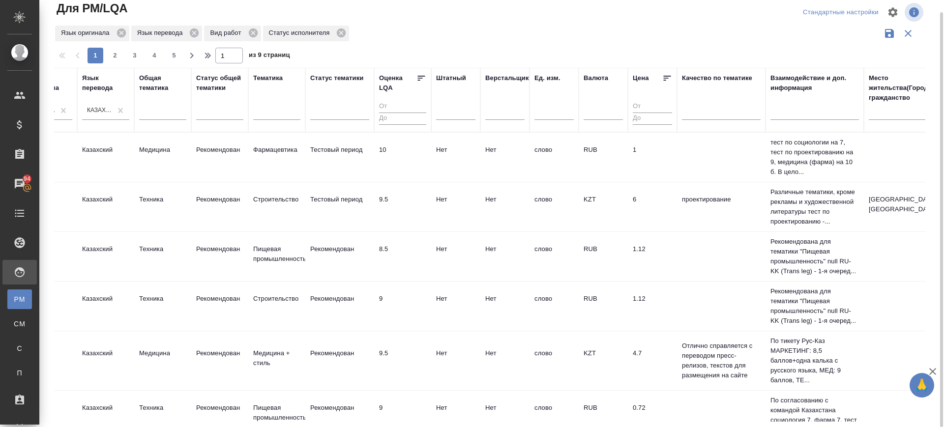
click at [574, 174] on td "слово" at bounding box center [554, 157] width 49 height 34
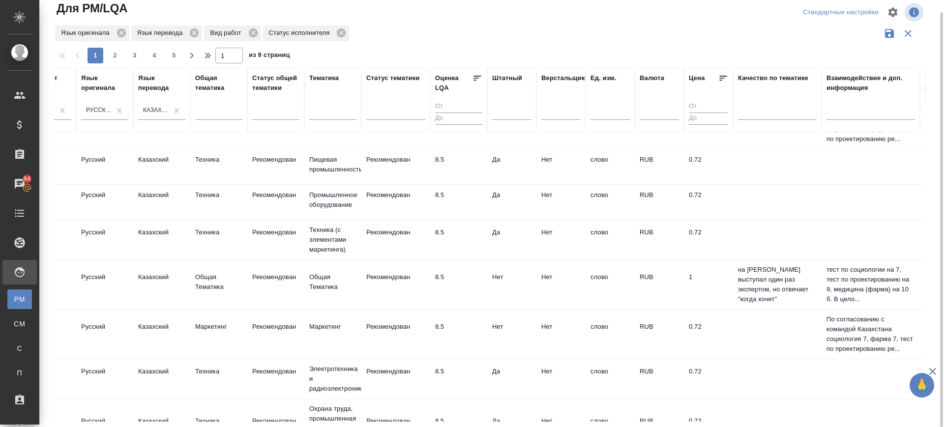
scroll to position [799, 516]
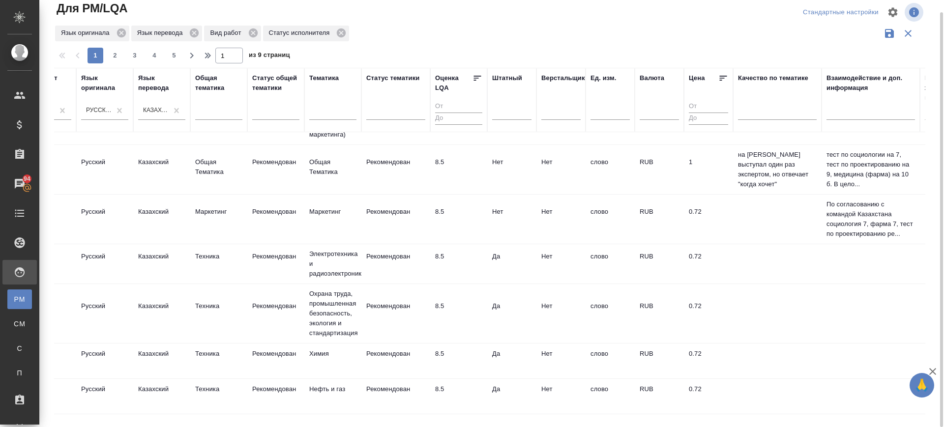
click at [689, 314] on td "0.72" at bounding box center [708, 314] width 49 height 34
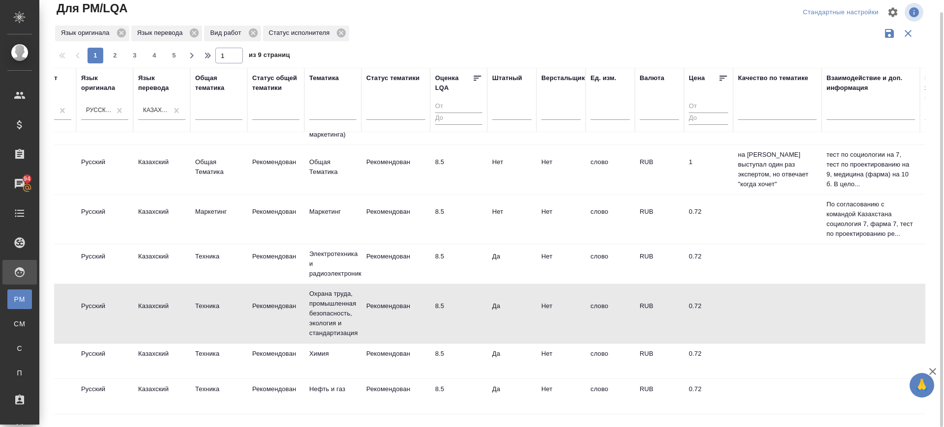
scroll to position [799, 703]
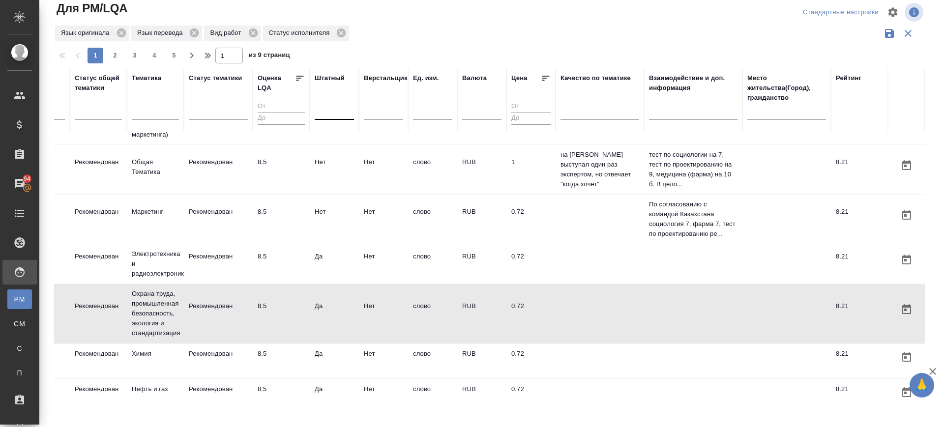
click at [323, 106] on div at bounding box center [334, 110] width 39 height 14
click at [323, 141] on div "Нет" at bounding box center [389, 142] width 148 height 18
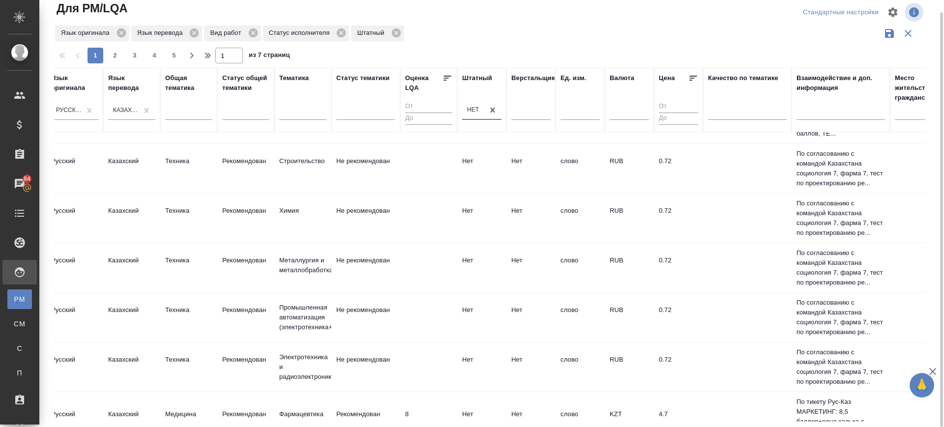
scroll to position [1031, 546]
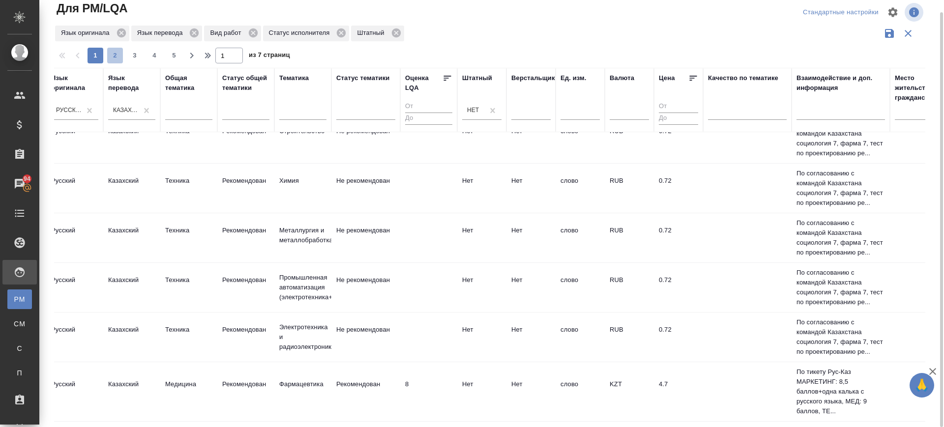
click at [118, 53] on span "2" at bounding box center [115, 56] width 16 height 10
type input "2"
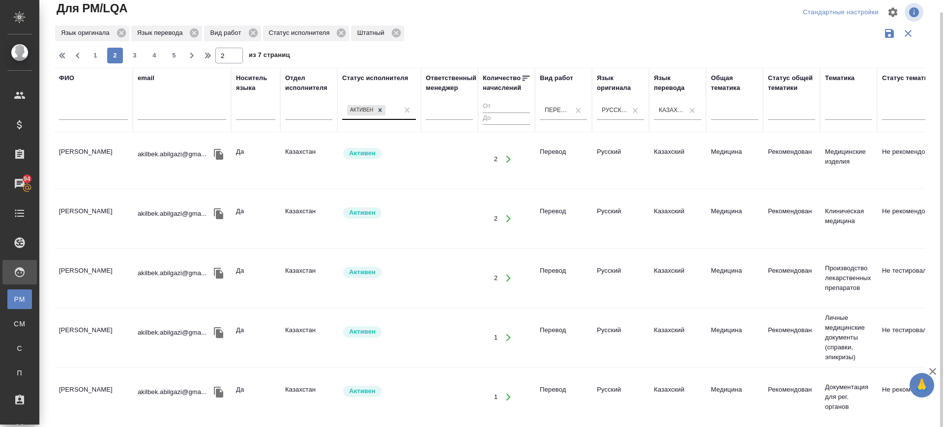
scroll to position [430, 0]
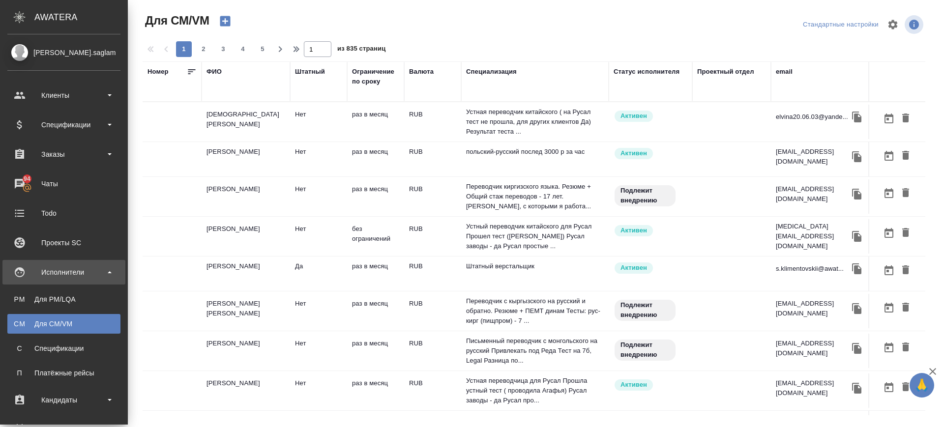
drag, startPoint x: 62, startPoint y: 321, endPoint x: 697, endPoint y: 345, distance: 634.9
click at [64, 321] on div "Для CM/VM" at bounding box center [63, 324] width 103 height 10
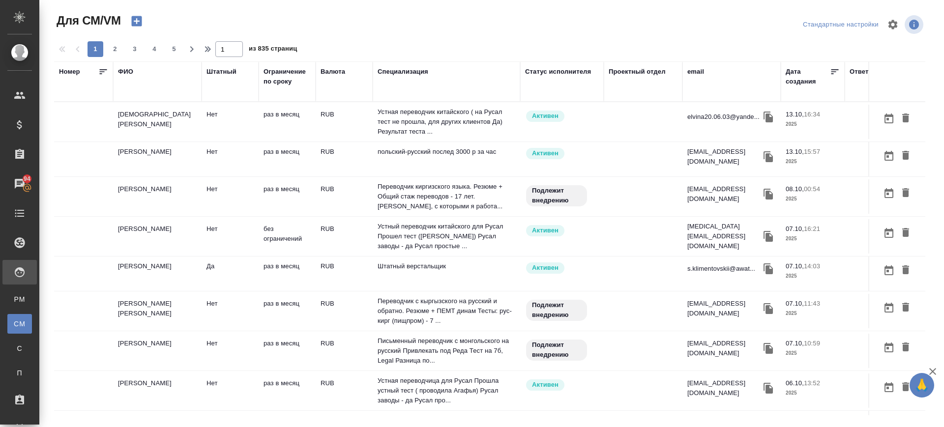
drag, startPoint x: 690, startPoint y: 72, endPoint x: 699, endPoint y: 86, distance: 16.5
click at [690, 72] on div "email" at bounding box center [696, 72] width 17 height 10
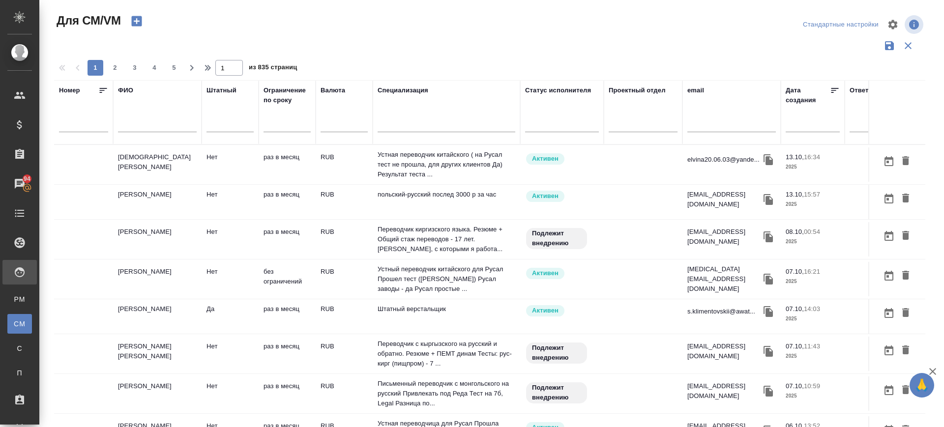
click at [705, 127] on input "text" at bounding box center [732, 126] width 89 height 12
paste input "khanzhasmin@gmail.com"
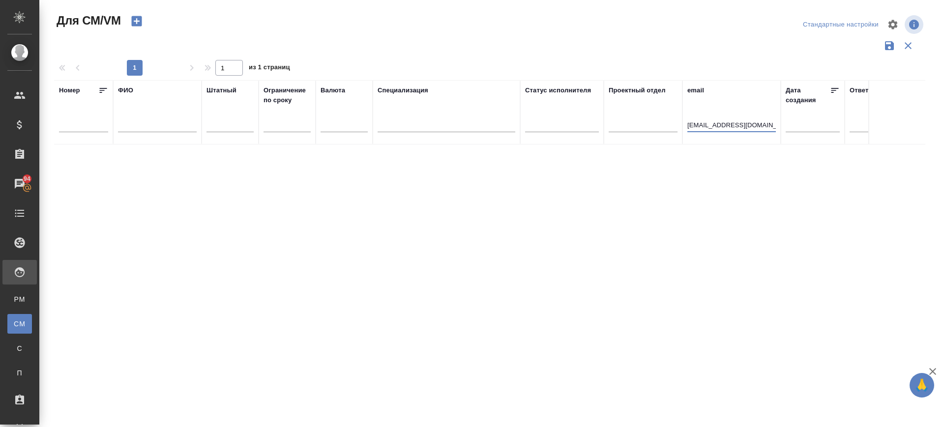
type input "khanzhasmin@gmail.com"
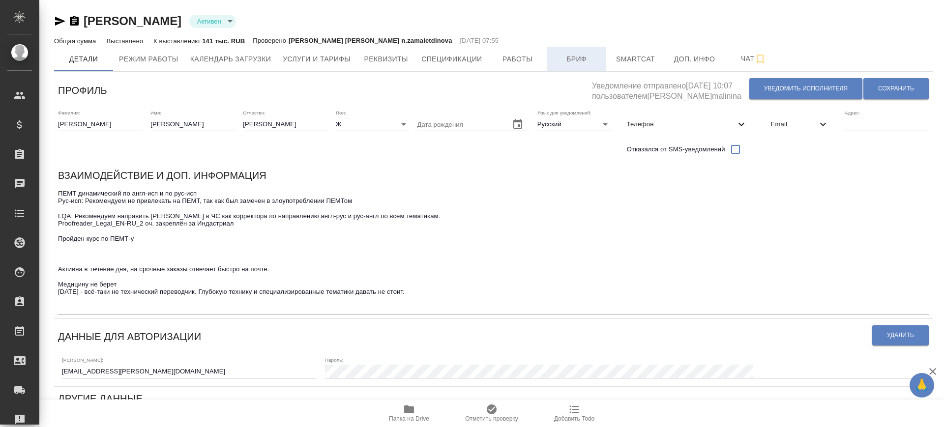
click at [568, 55] on span "Бриф" at bounding box center [576, 59] width 47 height 12
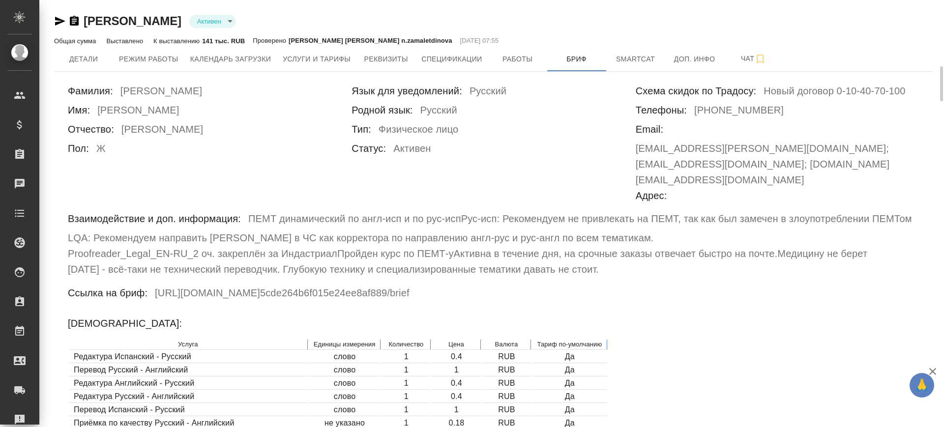
scroll to position [184, 0]
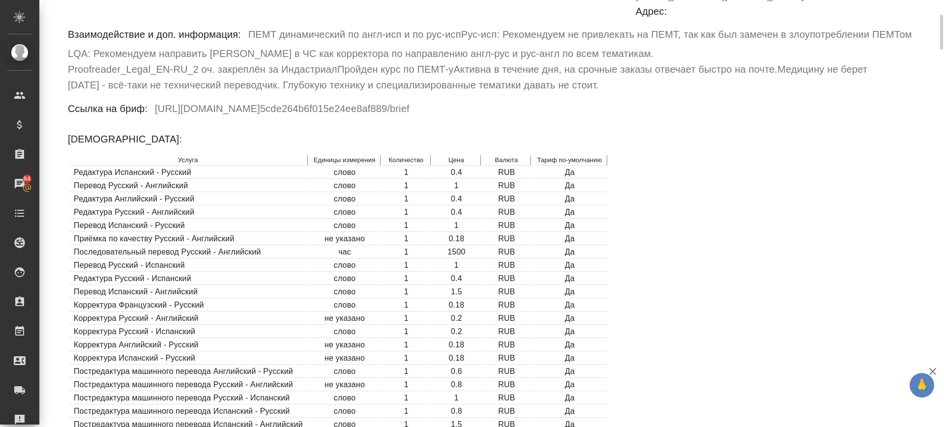
click at [452, 167] on td "0.4" at bounding box center [456, 173] width 49 height 12
drag, startPoint x: 452, startPoint y: 170, endPoint x: 460, endPoint y: 174, distance: 9.7
click at [460, 180] on td "1" at bounding box center [456, 186] width 49 height 12
drag, startPoint x: 446, startPoint y: 210, endPoint x: 466, endPoint y: 206, distance: 20.5
click at [466, 220] on td "1" at bounding box center [456, 226] width 49 height 12
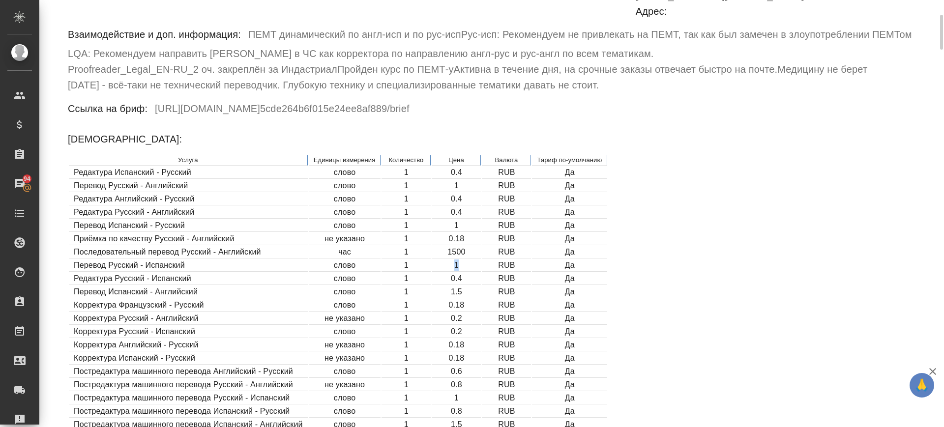
drag, startPoint x: 449, startPoint y: 247, endPoint x: 460, endPoint y: 270, distance: 25.1
click at [466, 260] on td "1" at bounding box center [456, 266] width 49 height 12
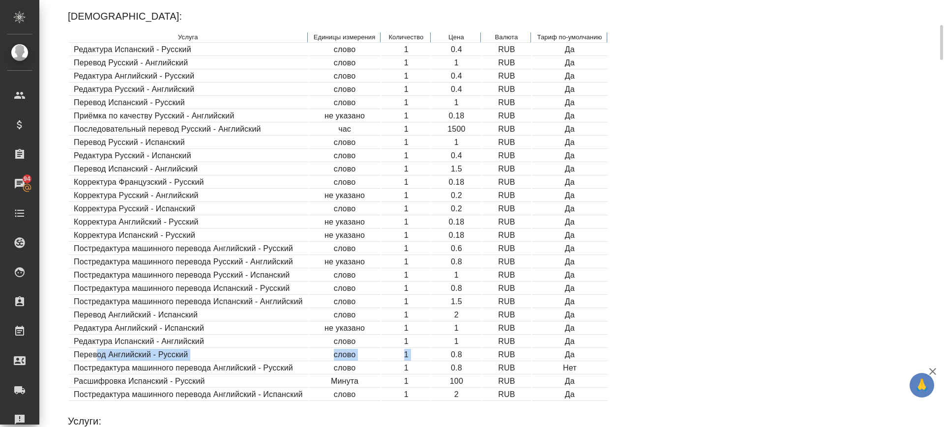
drag, startPoint x: 453, startPoint y: 339, endPoint x: 96, endPoint y: 338, distance: 357.1
click at [96, 349] on tr "Перевод Английский - Русский слово 1 0.8 RUB Да" at bounding box center [338, 355] width 539 height 12
drag, startPoint x: 453, startPoint y: 257, endPoint x: 460, endPoint y: 258, distance: 7.5
click at [460, 270] on td "1" at bounding box center [456, 276] width 49 height 12
drag, startPoint x: 478, startPoint y: 240, endPoint x: 280, endPoint y: 246, distance: 197.8
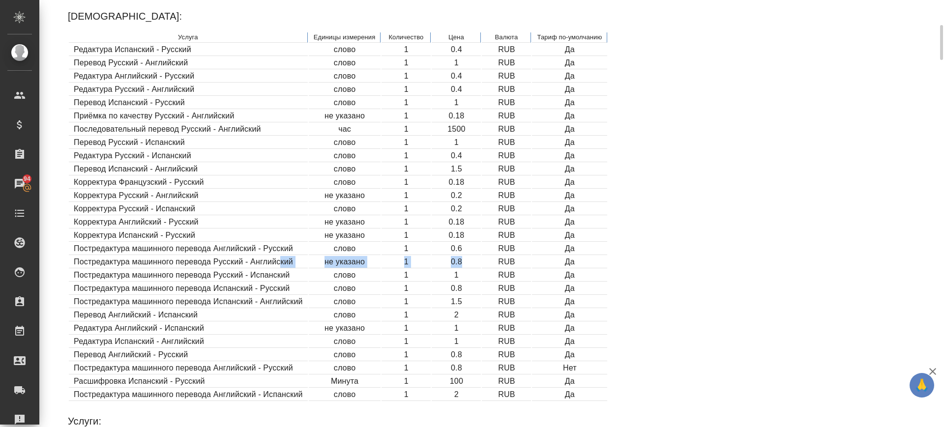
click at [280, 256] on tr "Постредактура машинного перевода Русский - Английский не указано 1 0.8 RUB Да" at bounding box center [338, 262] width 539 height 12
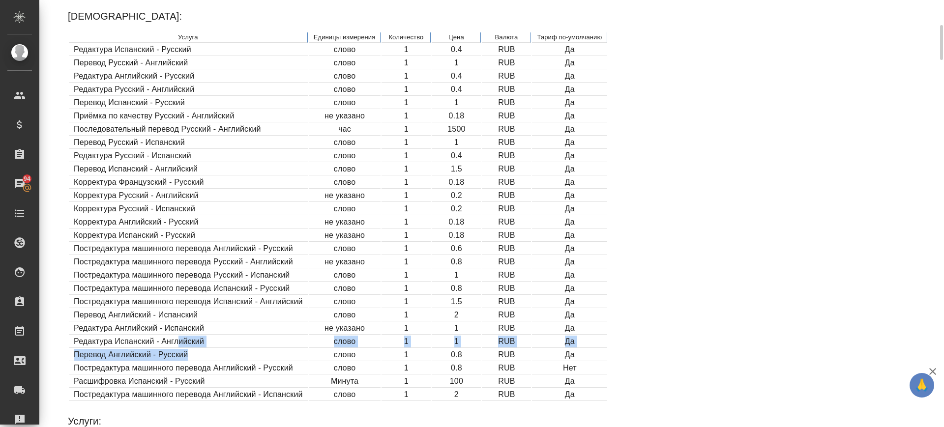
drag, startPoint x: 180, startPoint y: 329, endPoint x: 192, endPoint y: 338, distance: 15.8
click at [196, 333] on table "Услуга Единицы измерения Количество Цена Валюта Тариф по-умолчанию Редактура Ис…" at bounding box center [338, 216] width 541 height 371
click at [188, 346] on table "Услуга Единицы измерения Количество Цена Валюта Тариф по-умолчанию Редактура Ис…" at bounding box center [338, 216] width 541 height 371
drag, startPoint x: 465, startPoint y: 338, endPoint x: 310, endPoint y: 334, distance: 155.0
click at [310, 349] on tr "Перевод Английский - Русский слово 1 0.8 RUB Да" at bounding box center [338, 355] width 539 height 12
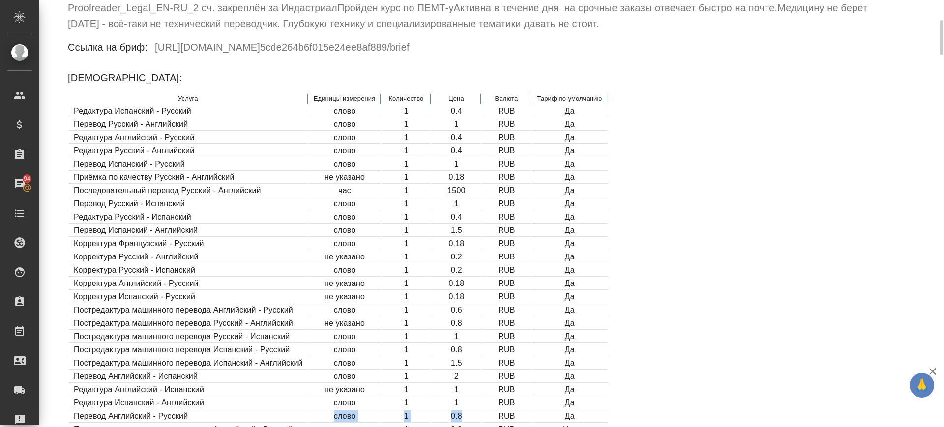
scroll to position [0, 0]
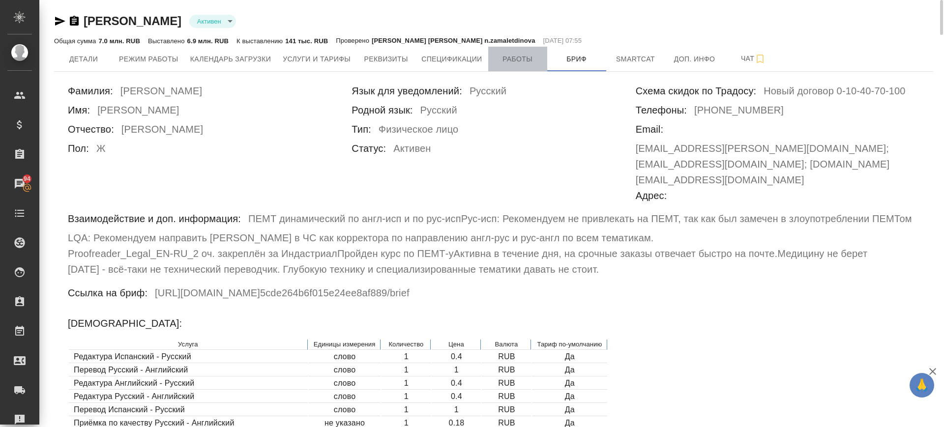
click at [509, 55] on span "Работы" at bounding box center [517, 59] width 47 height 12
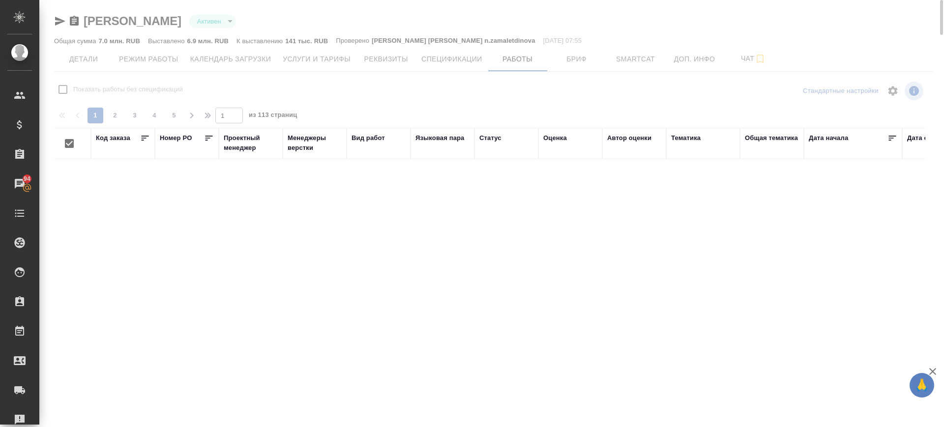
checkbox input "false"
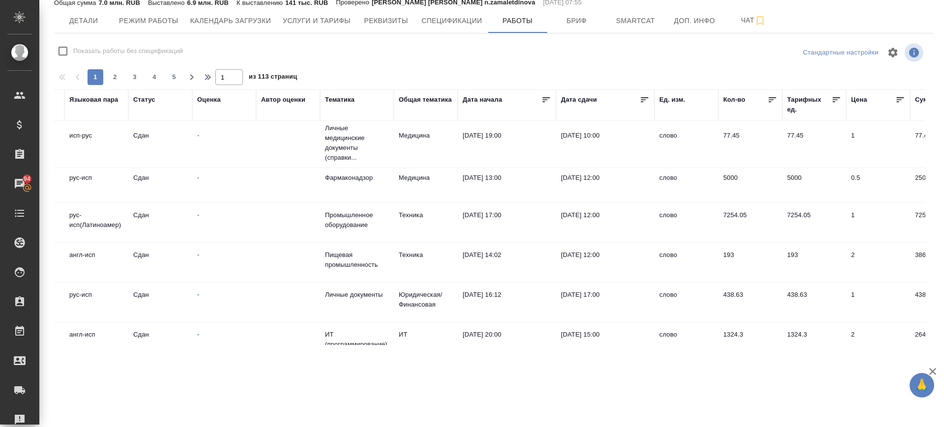
scroll to position [676, 346]
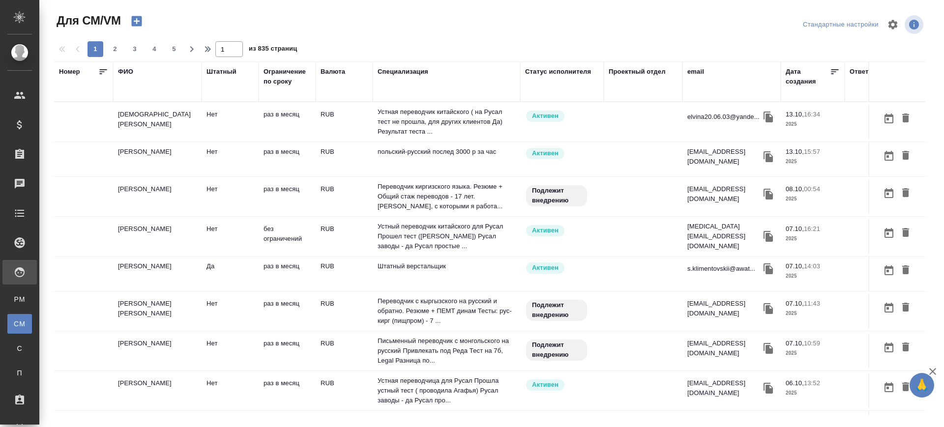
click at [695, 73] on div "email" at bounding box center [696, 72] width 17 height 10
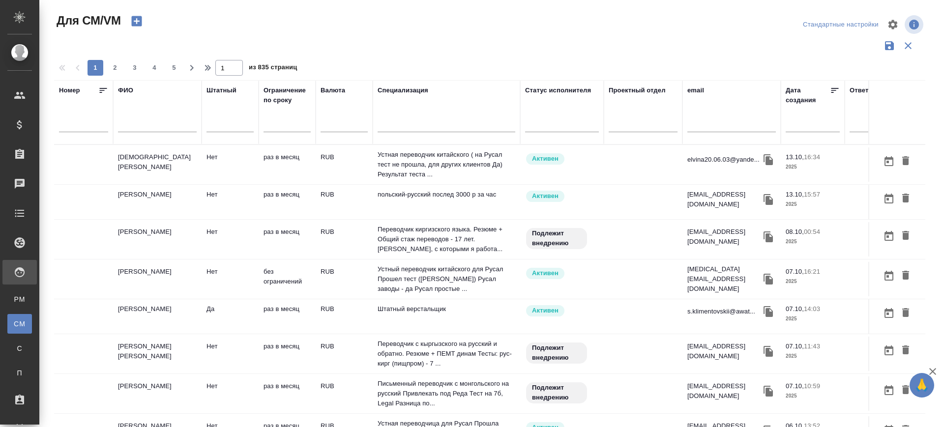
click at [704, 121] on input "text" at bounding box center [732, 126] width 89 height 12
paste input "[EMAIL_ADDRESS][DOMAIN_NAME]"
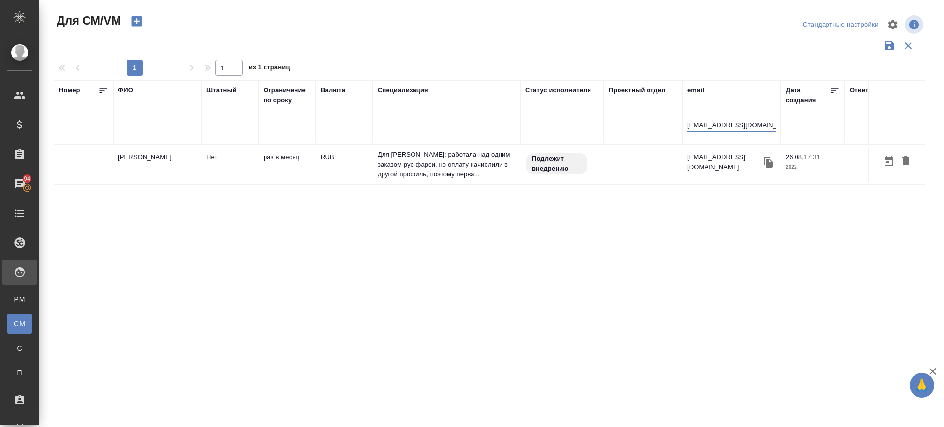
type input "[EMAIL_ADDRESS][DOMAIN_NAME]"
click at [152, 157] on td "[PERSON_NAME]" at bounding box center [157, 165] width 89 height 34
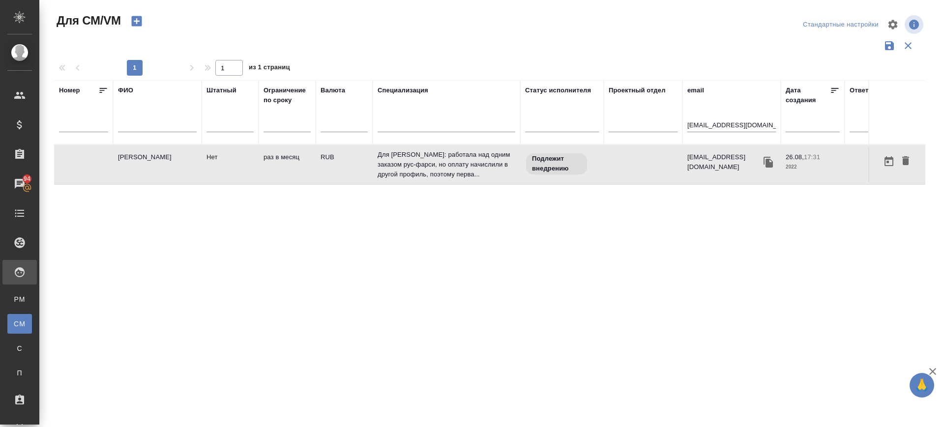
click at [152, 157] on td "[PERSON_NAME]" at bounding box center [157, 165] width 89 height 34
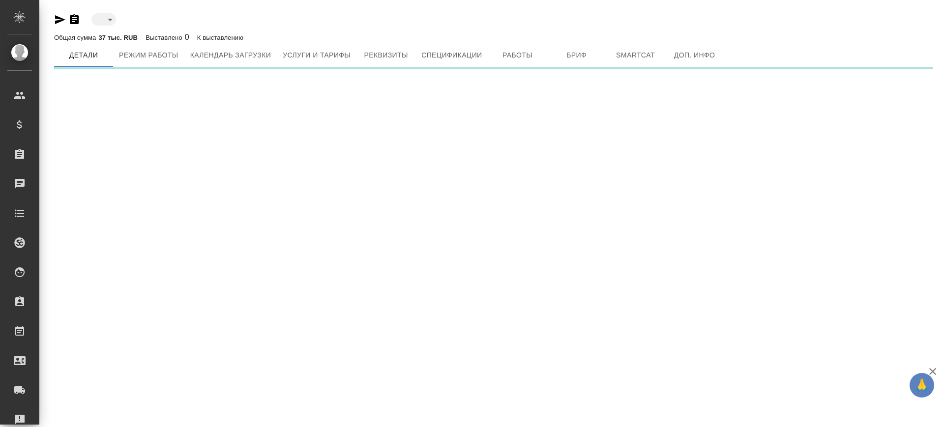
type input "toBeImplemented"
